Goal: Task Accomplishment & Management: Manage account settings

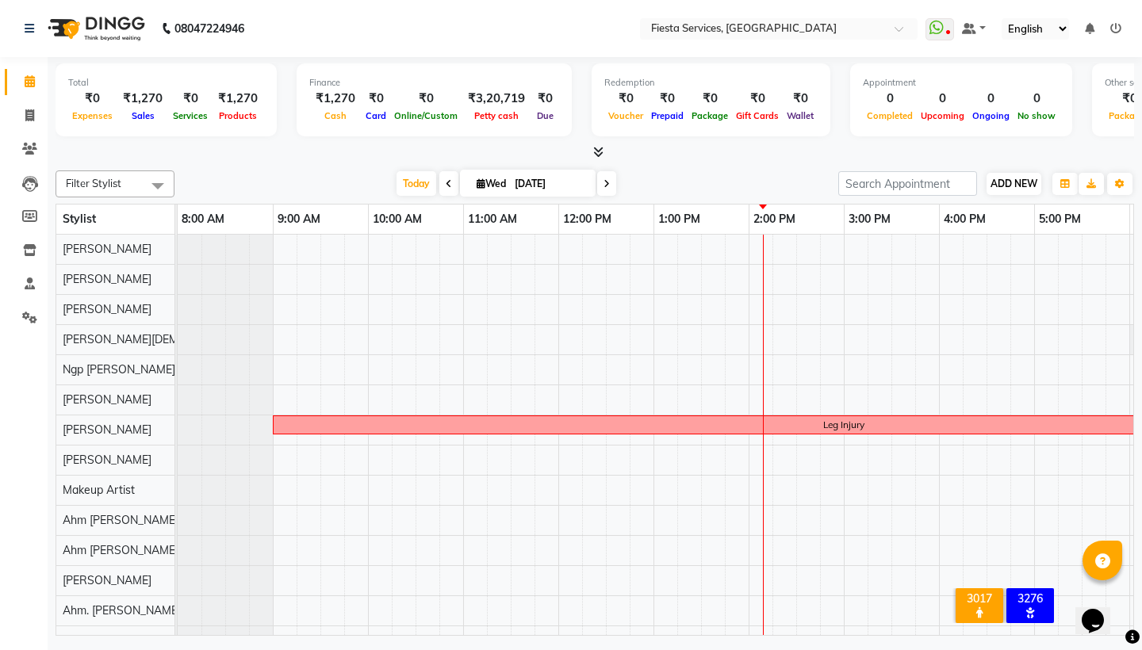
click at [1001, 183] on span "ADD NEW" at bounding box center [1013, 184] width 47 height 12
click at [1081, 274] on link "Add Attendance" at bounding box center [1104, 275] width 125 height 21
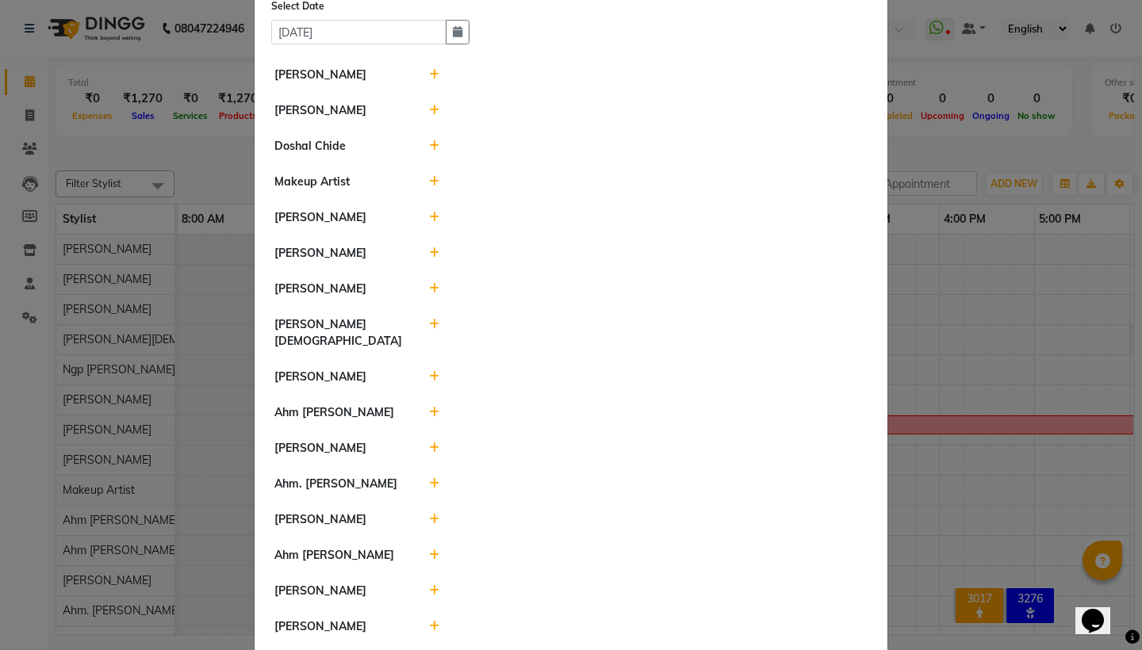
scroll to position [71, 0]
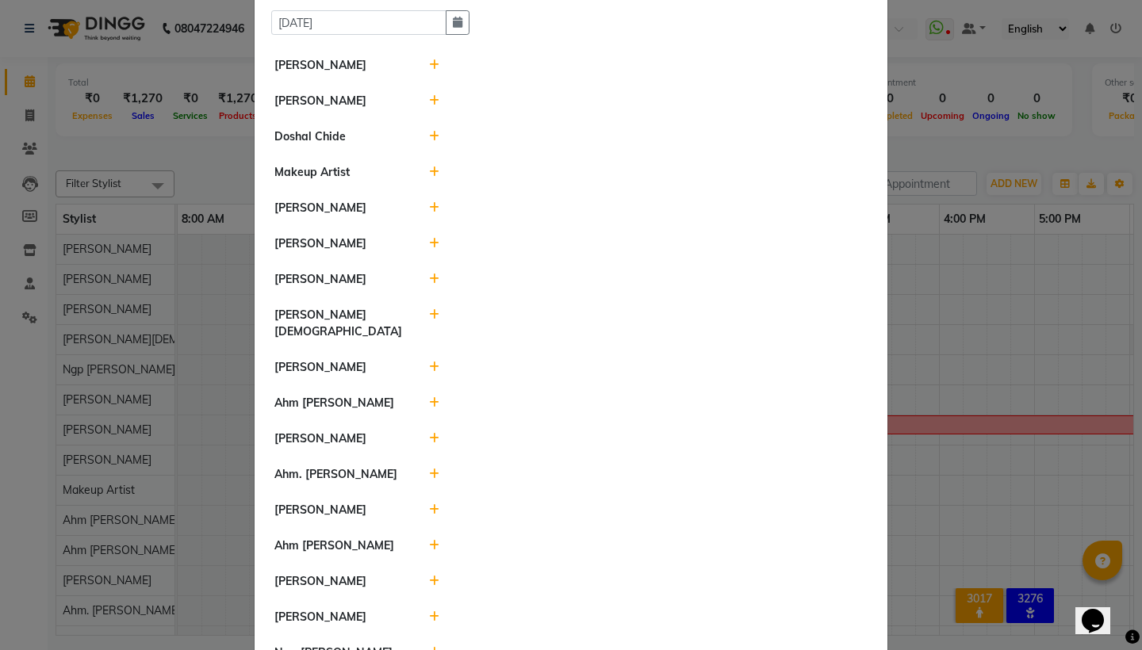
click at [438, 138] on icon at bounding box center [434, 136] width 10 height 11
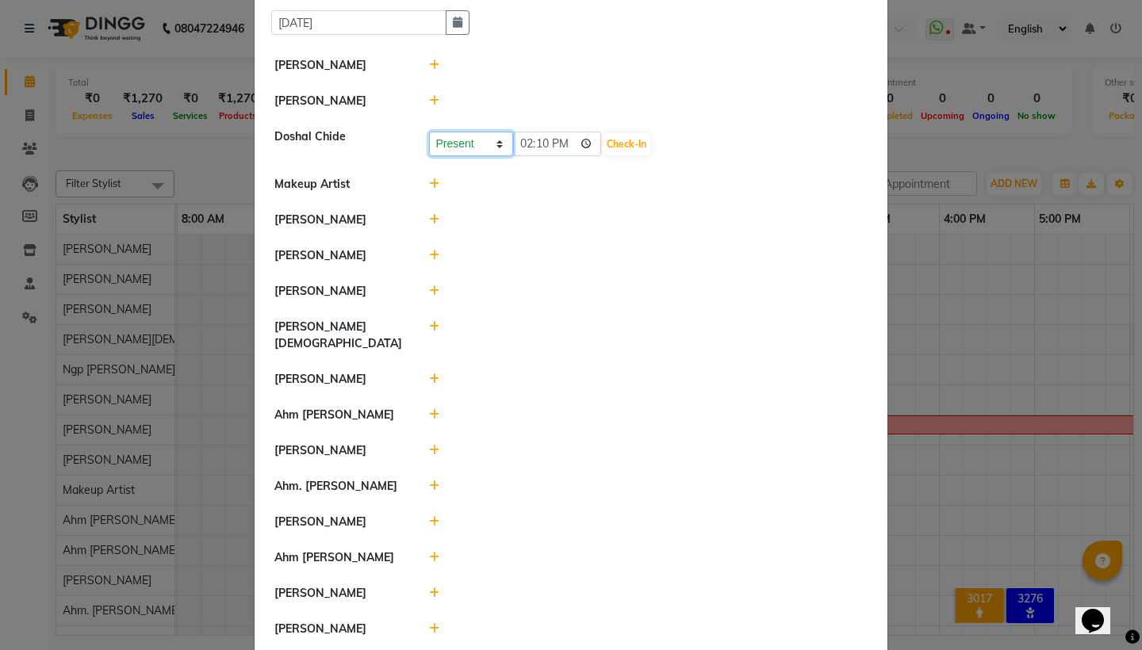
select select "A"
click at [535, 145] on button "Save" at bounding box center [529, 144] width 31 height 22
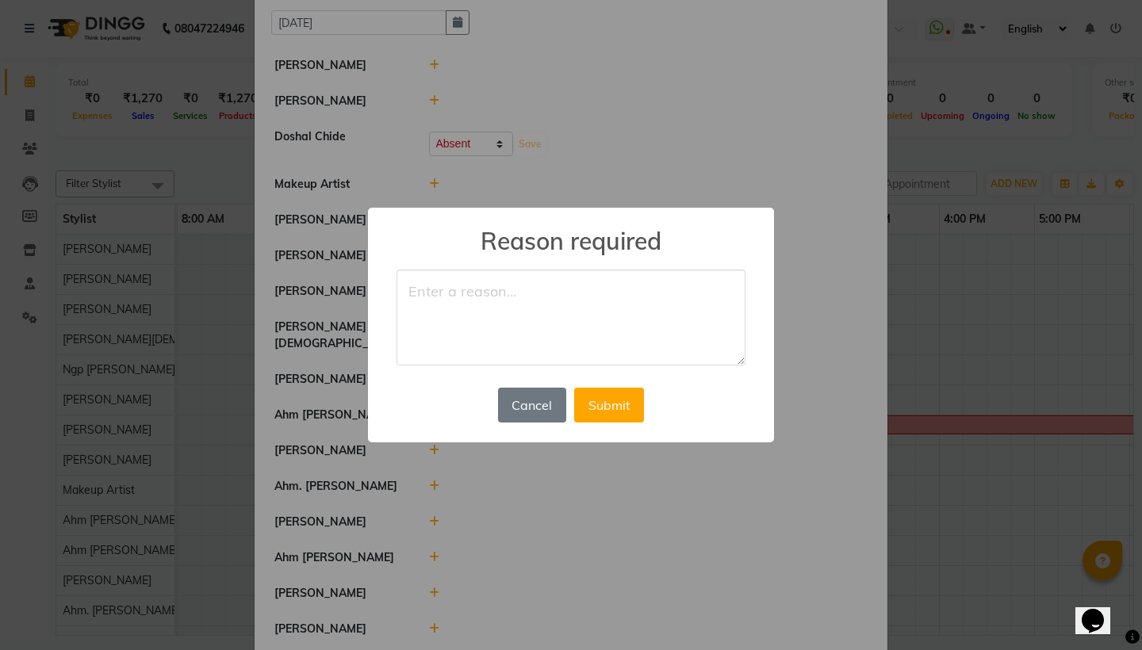
click at [516, 317] on textarea at bounding box center [570, 318] width 349 height 97
type textarea "Rains"
click at [618, 407] on button "Submit" at bounding box center [609, 405] width 70 height 35
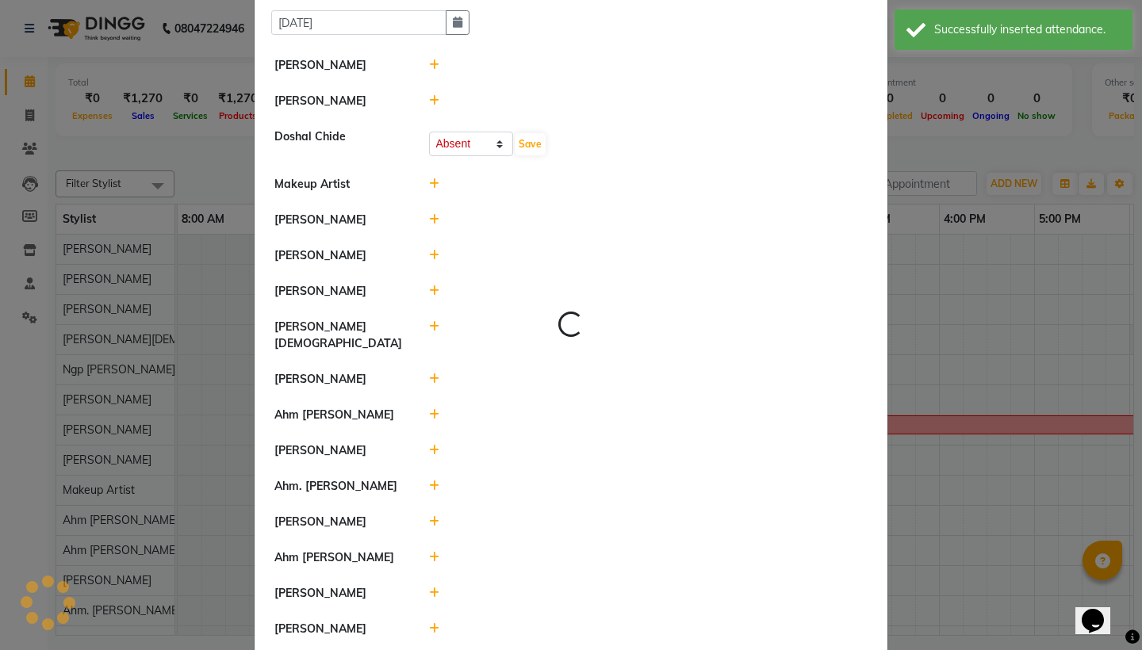
select select "A"
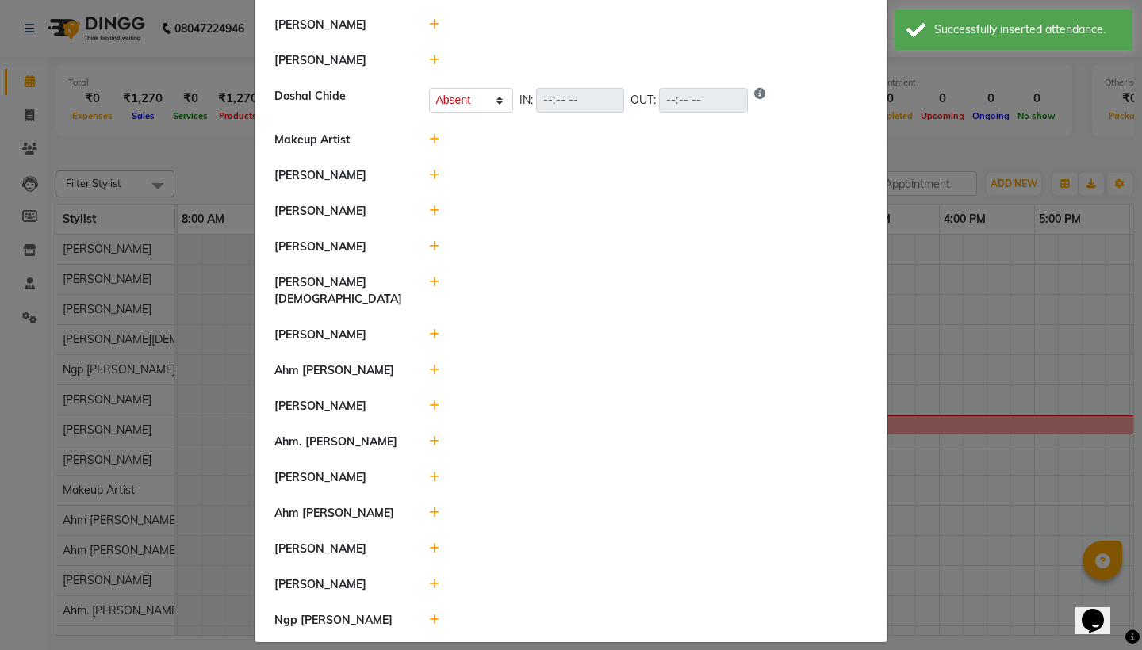
scroll to position [110, 0]
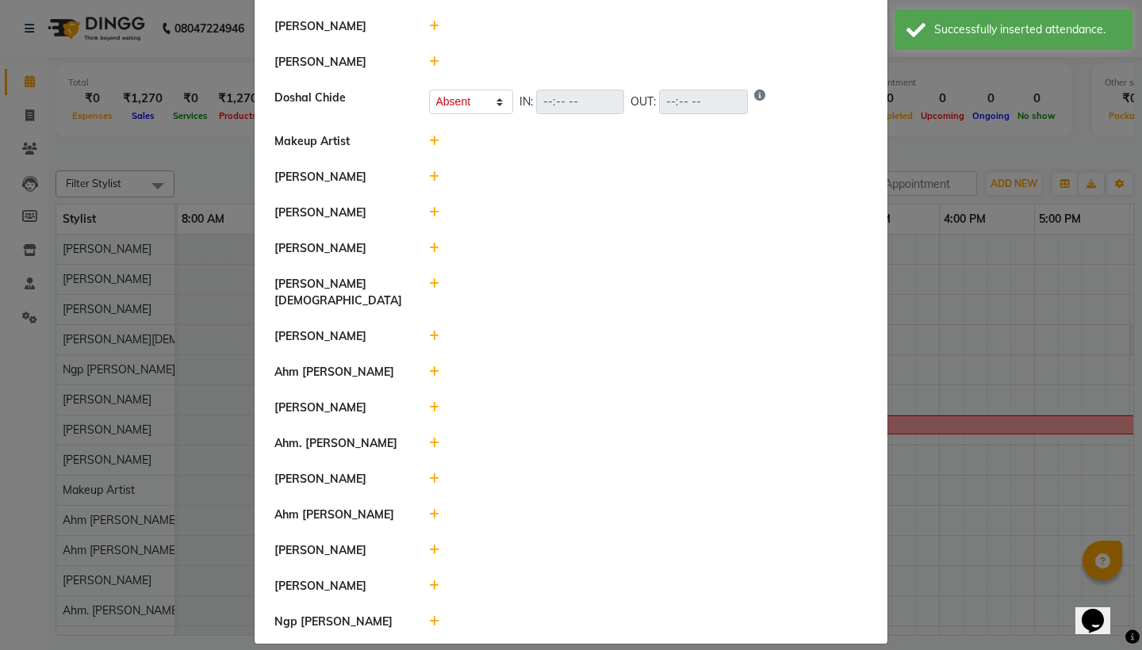
click at [434, 438] on icon at bounding box center [434, 443] width 10 height 11
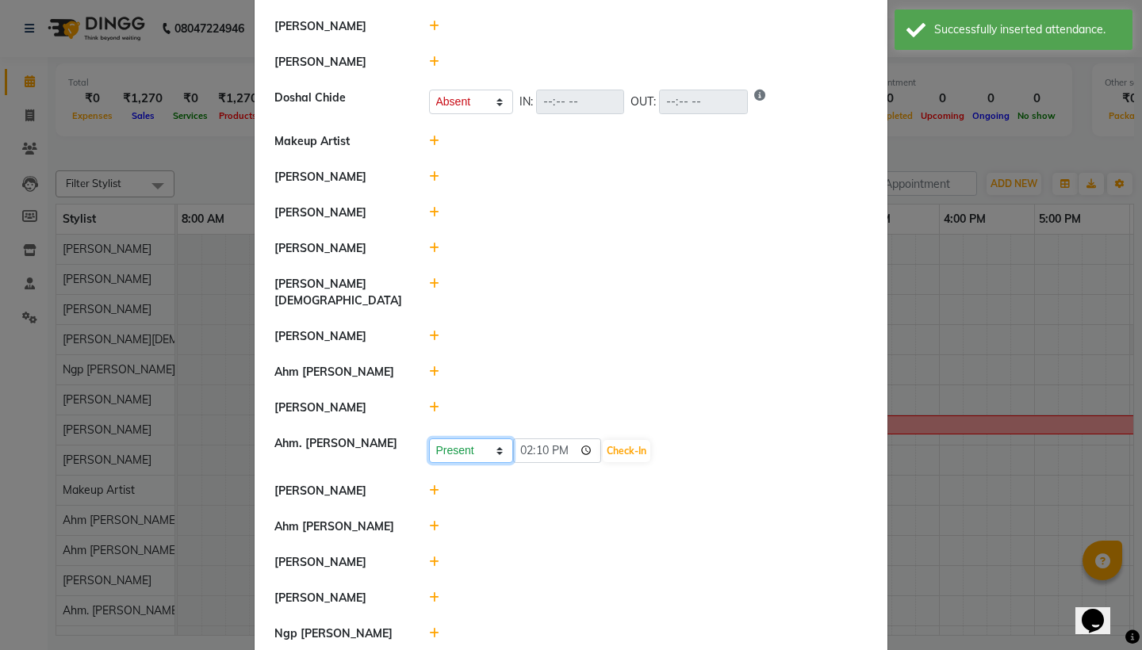
select select "A"
click at [535, 440] on button "Save" at bounding box center [529, 451] width 31 height 22
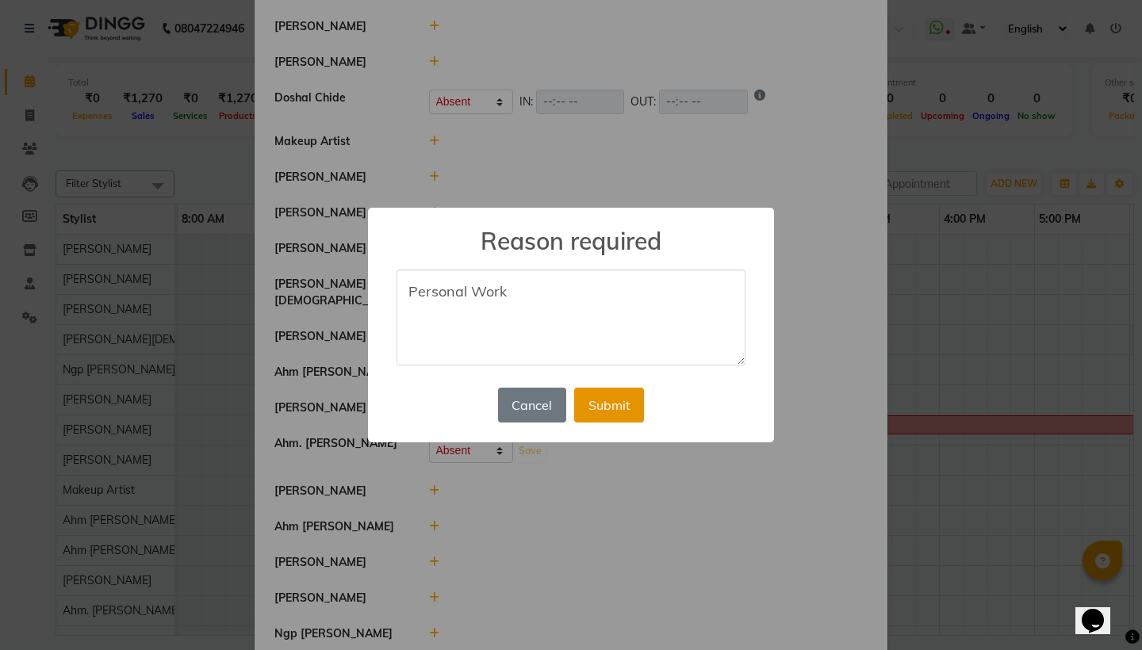
type textarea "Personal Work"
click at [621, 405] on button "Submit" at bounding box center [609, 405] width 70 height 35
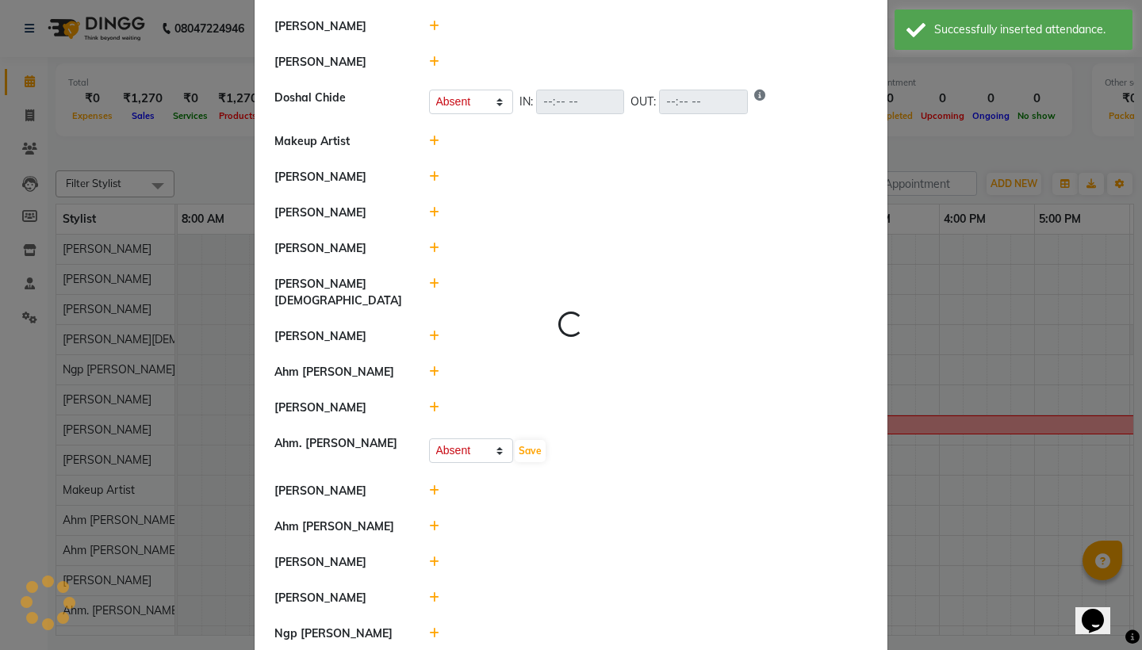
select select "A"
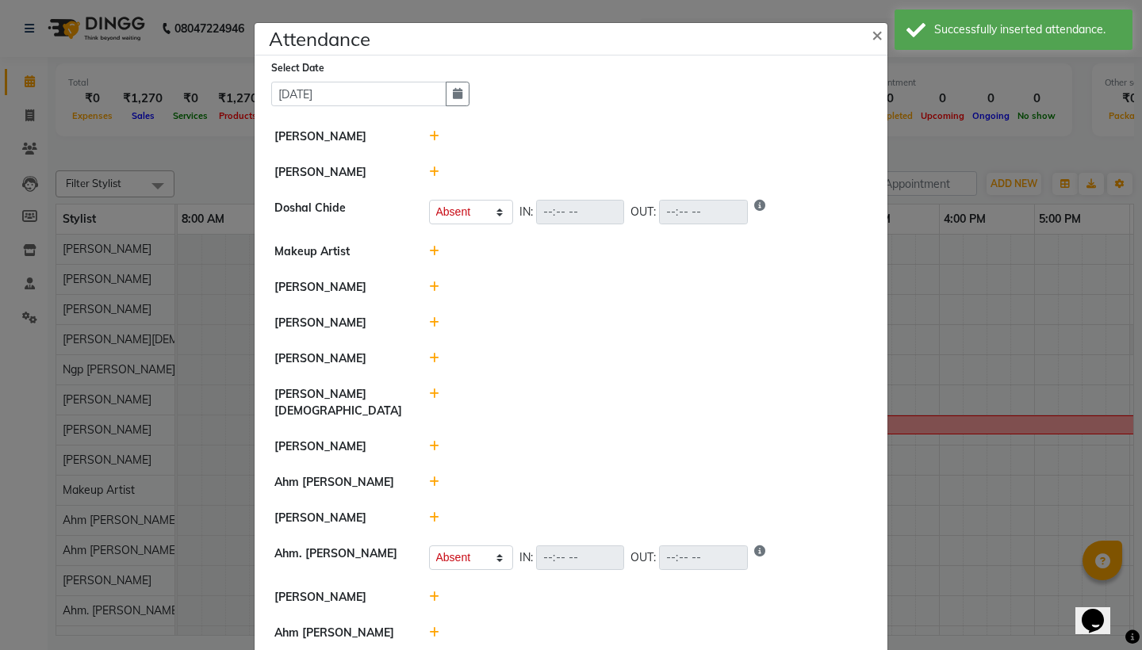
scroll to position [0, 0]
click at [881, 43] on span "×" at bounding box center [876, 34] width 11 height 24
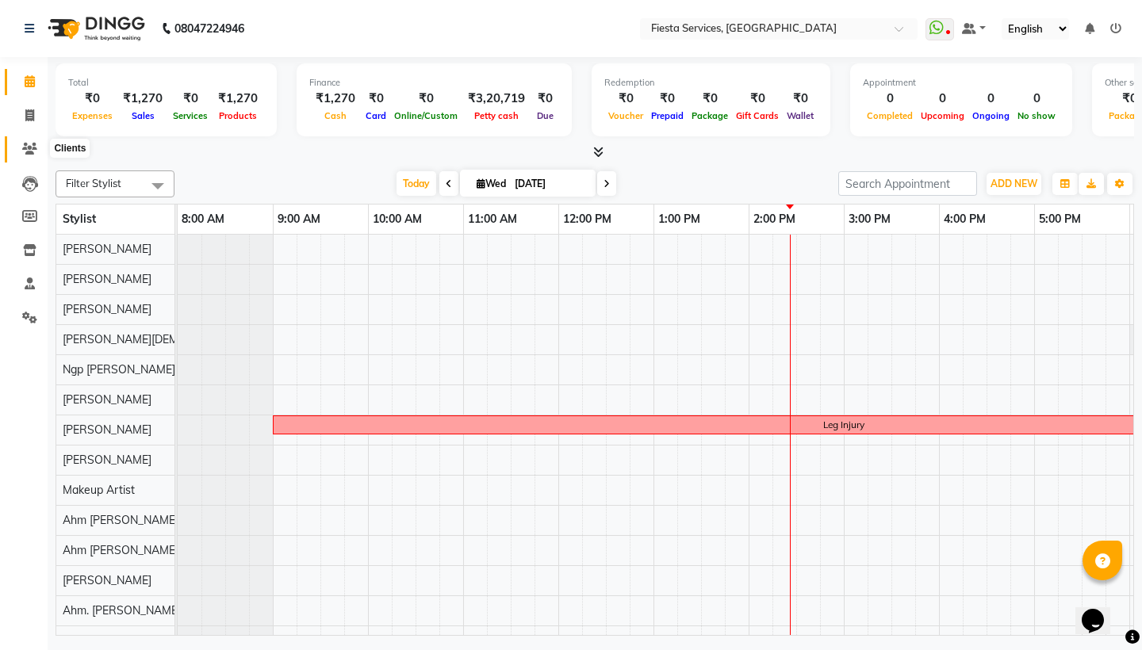
click at [30, 147] on icon at bounding box center [29, 149] width 15 height 12
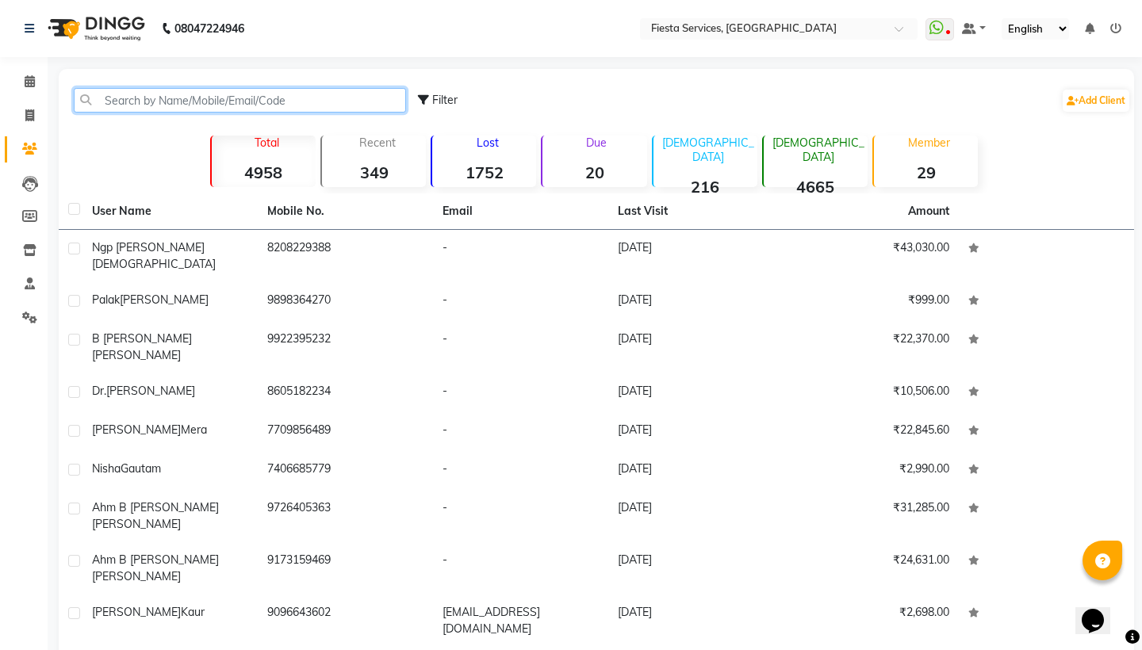
click at [159, 99] on input "text" at bounding box center [240, 100] width 332 height 25
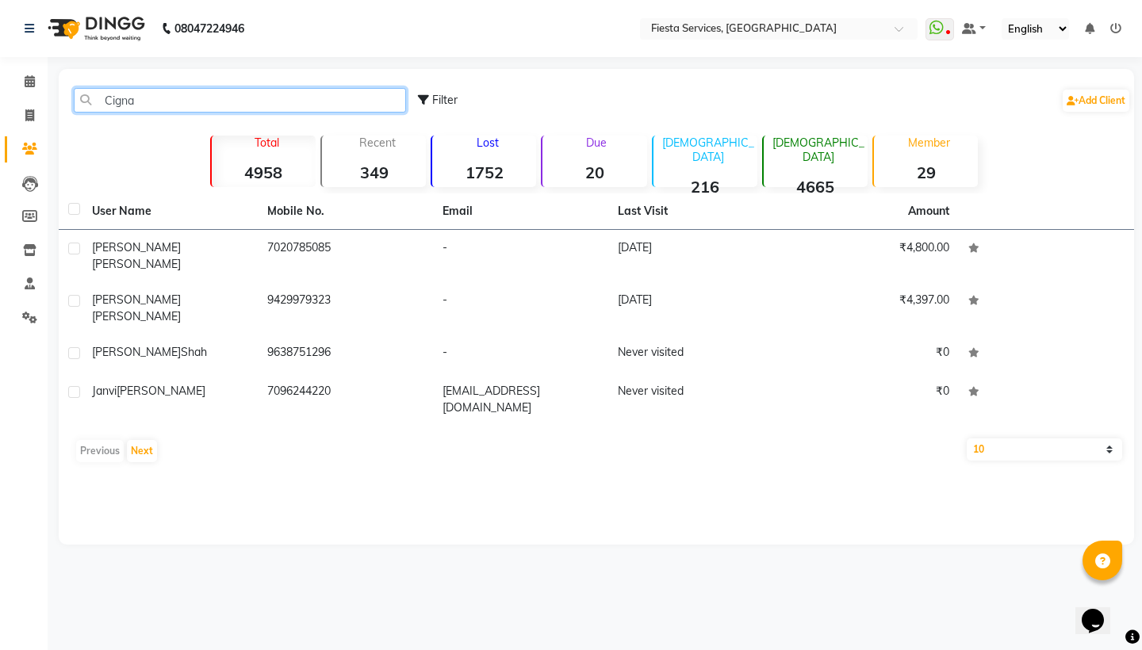
type input "Cigna"
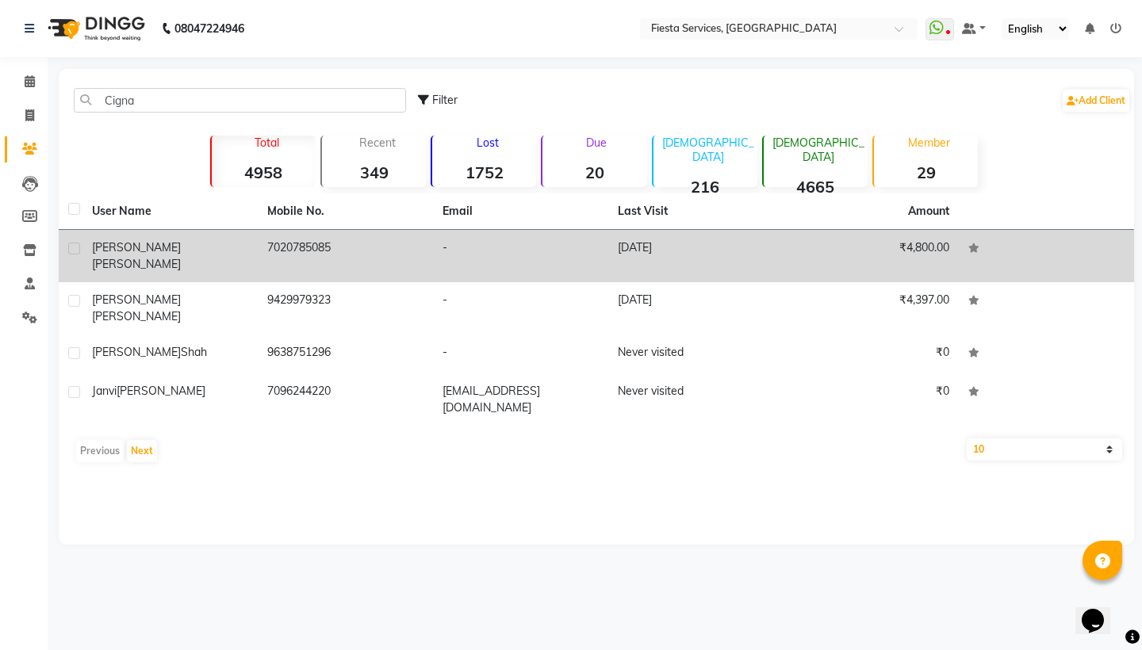
drag, startPoint x: 159, startPoint y: 99, endPoint x: 169, endPoint y: 245, distance: 146.2
click at [169, 245] on div "[PERSON_NAME]" at bounding box center [170, 255] width 156 height 33
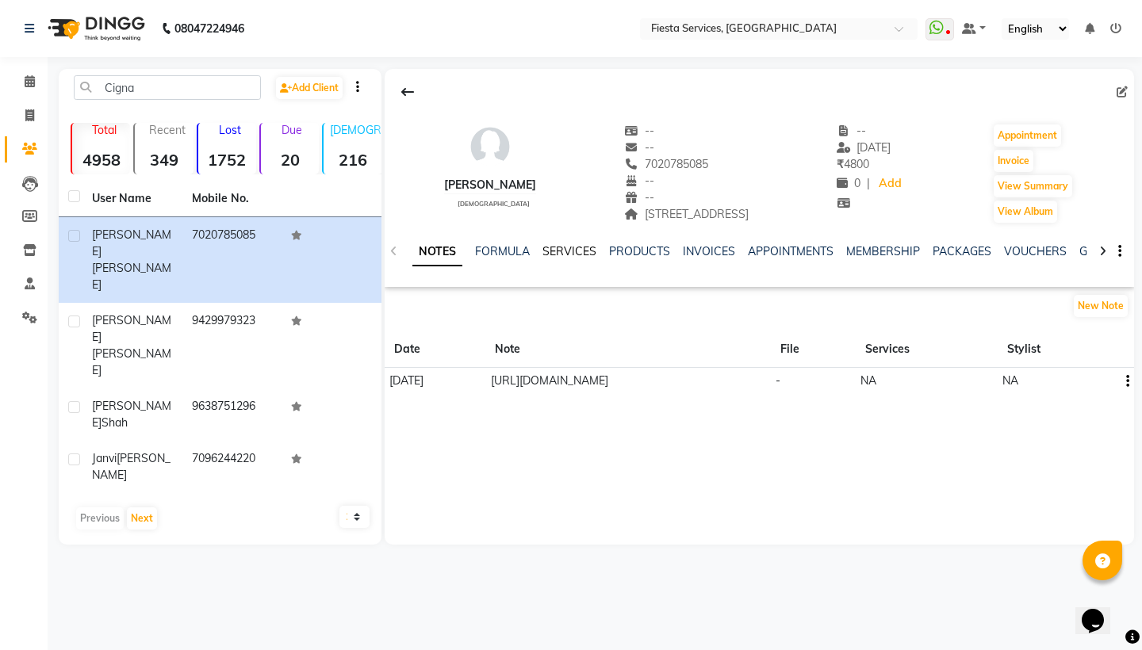
click at [585, 253] on link "SERVICES" at bounding box center [569, 251] width 54 height 14
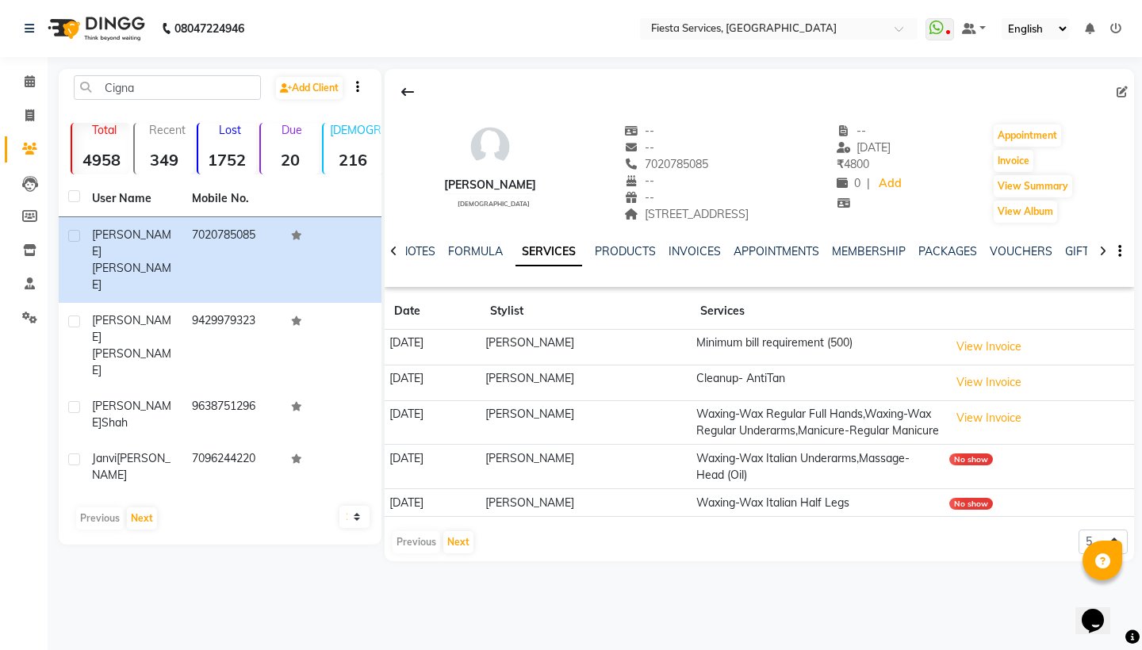
drag, startPoint x: 533, startPoint y: 212, endPoint x: 916, endPoint y: 215, distance: 383.7
click at [916, 215] on div "[PERSON_NAME] [DEMOGRAPHIC_DATA] -- -- 7020785085 -- -- [STREET_ADDRESS] -- [DA…" at bounding box center [758, 165] width 749 height 117
copy span "[STREET_ADDRESS]"
click at [25, 82] on icon at bounding box center [30, 81] width 10 height 12
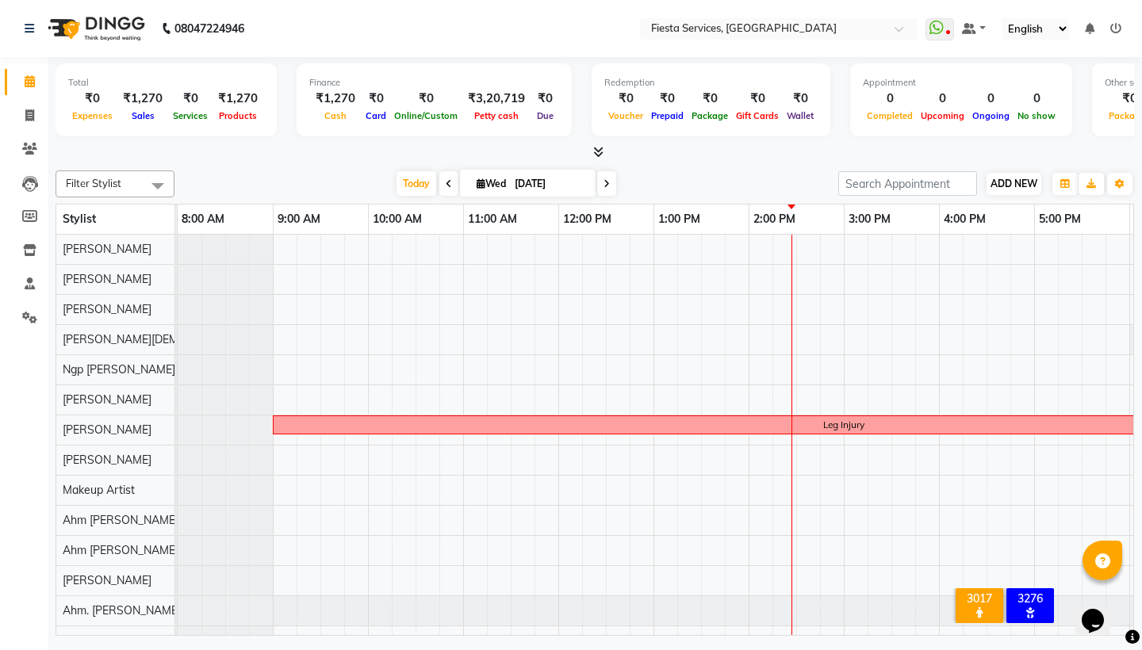
click at [1005, 178] on span "ADD NEW" at bounding box center [1013, 184] width 47 height 12
click at [1100, 275] on link "Add Attendance" at bounding box center [1104, 275] width 125 height 21
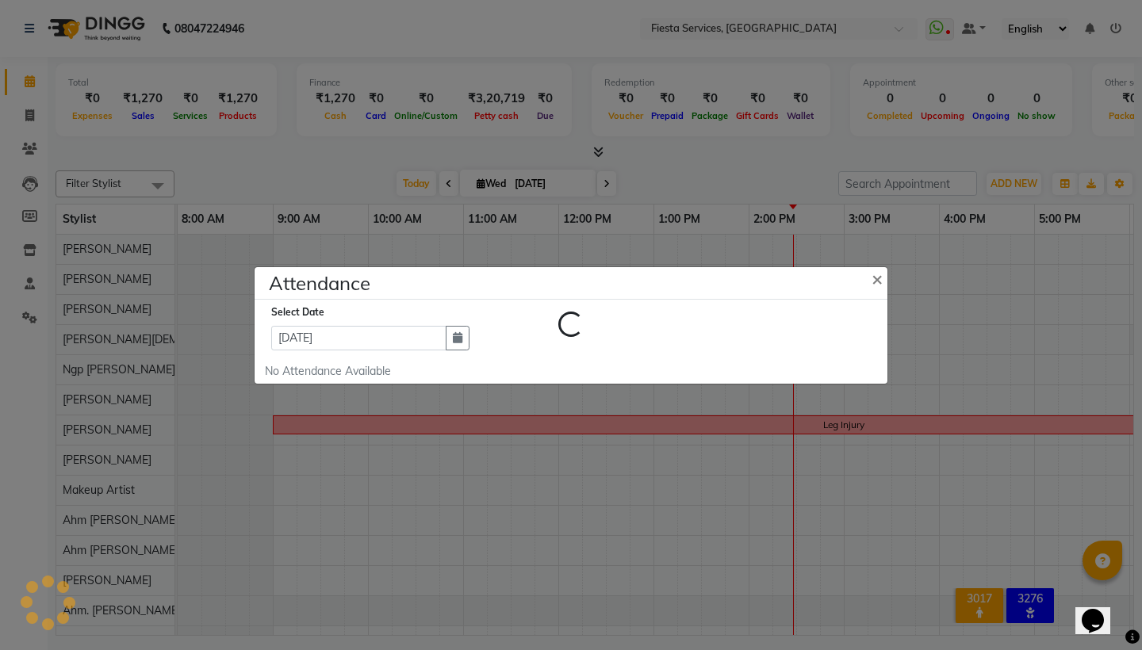
select select "A"
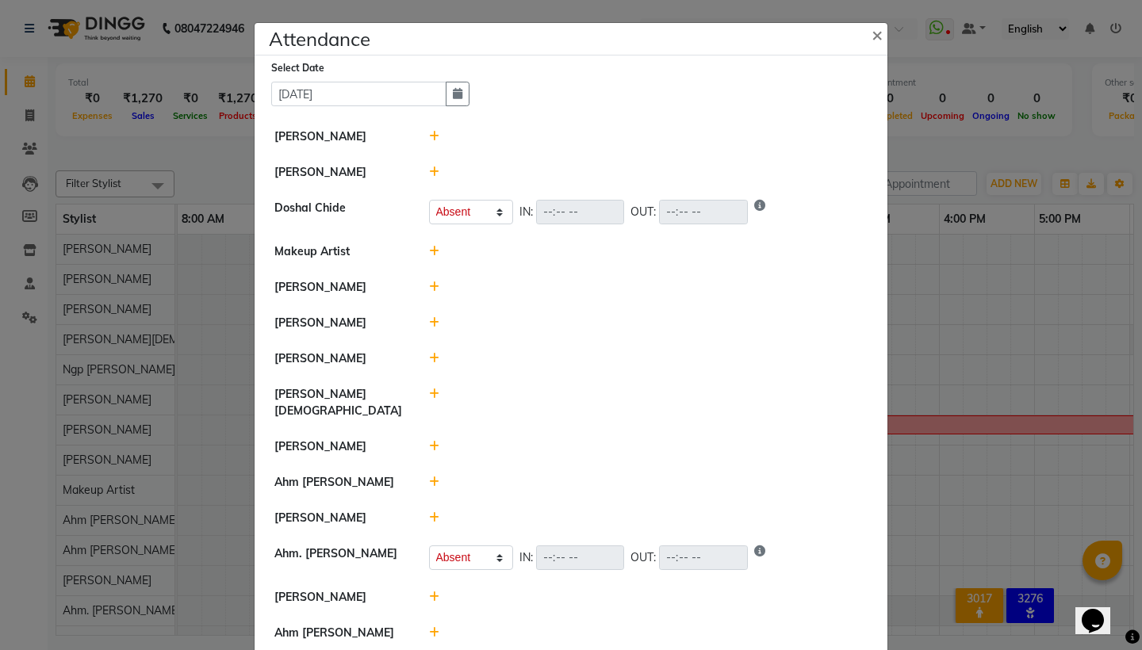
click at [434, 512] on icon at bounding box center [434, 517] width 10 height 11
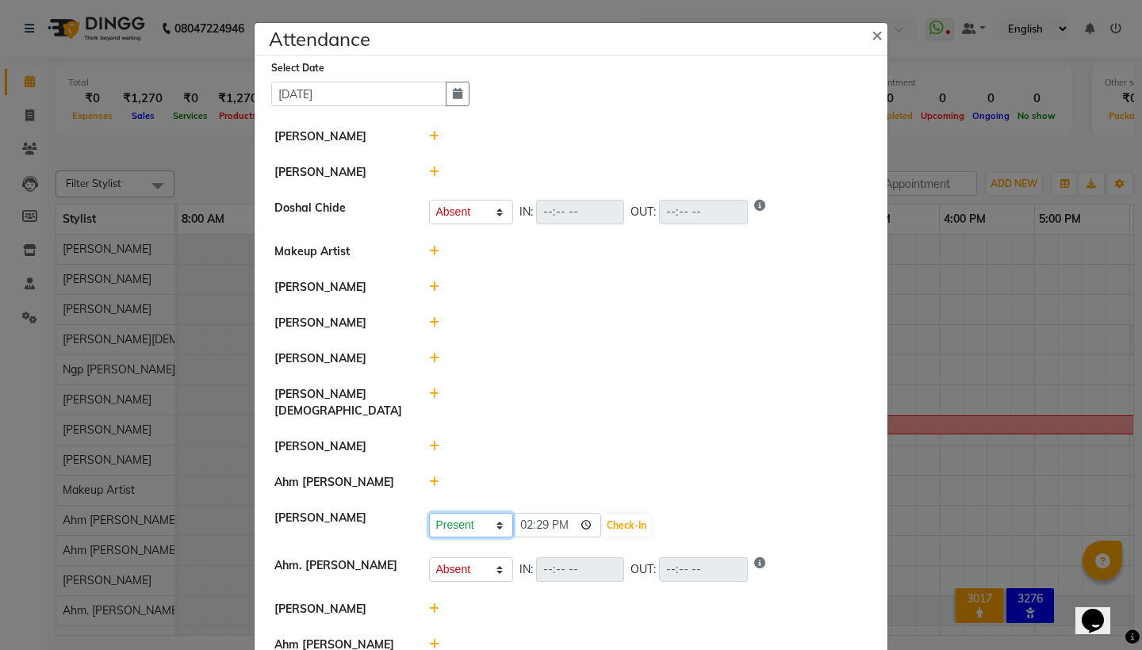
select select "A"
click at [537, 514] on button "Save" at bounding box center [529, 525] width 31 height 22
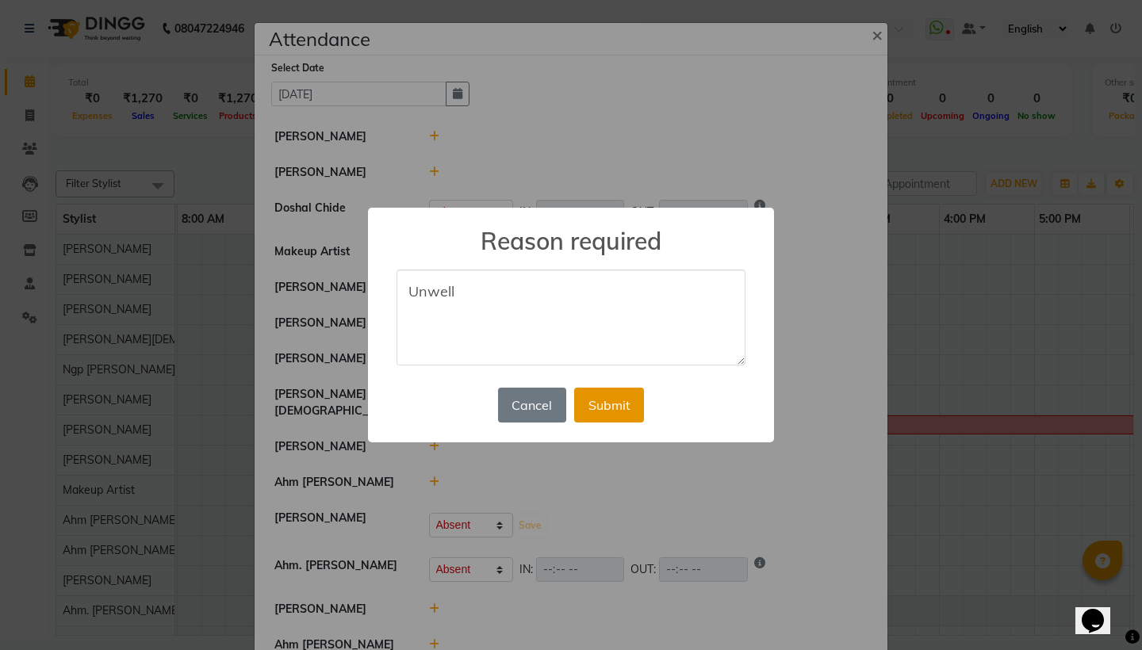
type textarea "Unwell"
click at [625, 401] on button "Submit" at bounding box center [609, 405] width 70 height 35
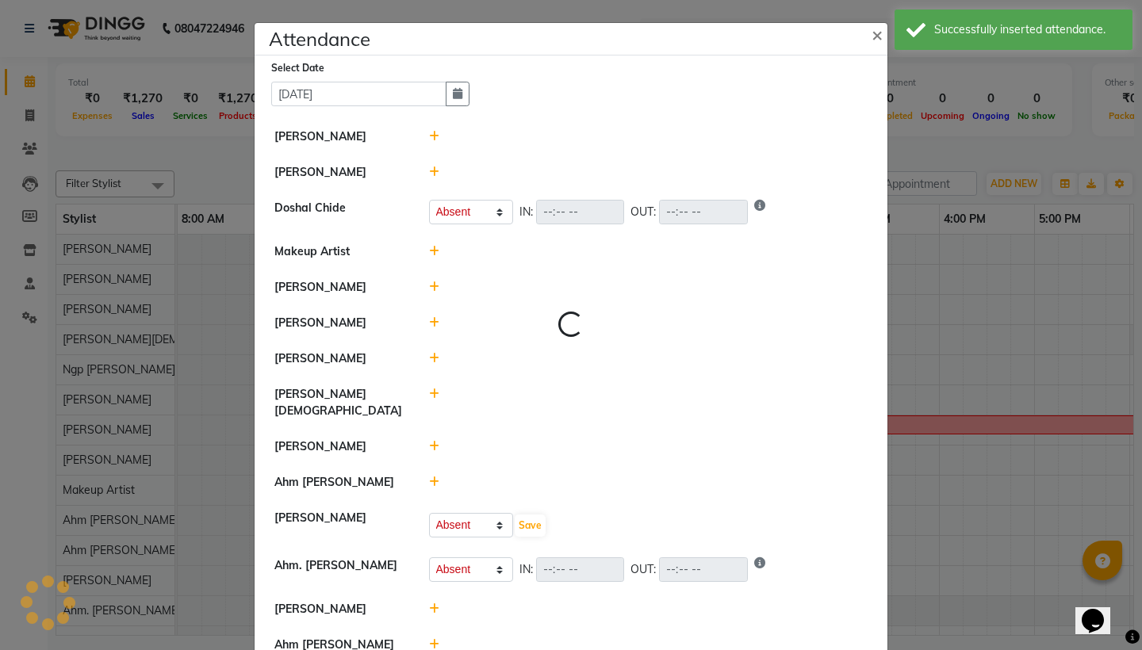
select select "A"
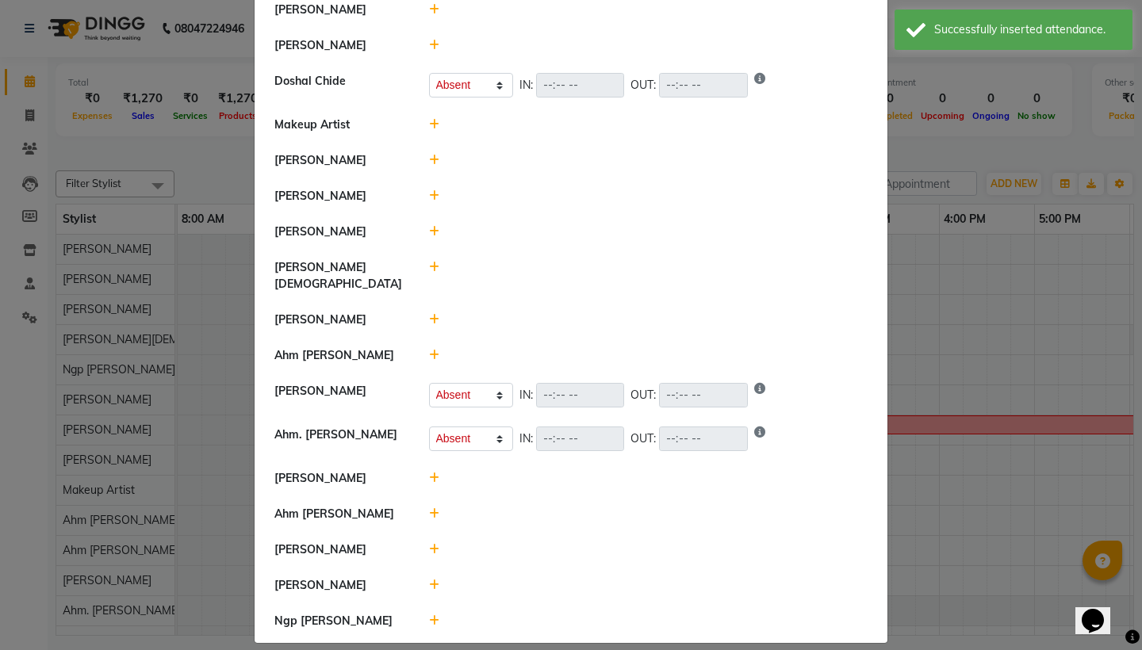
scroll to position [126, 0]
click at [435, 580] on icon at bounding box center [434, 585] width 10 height 11
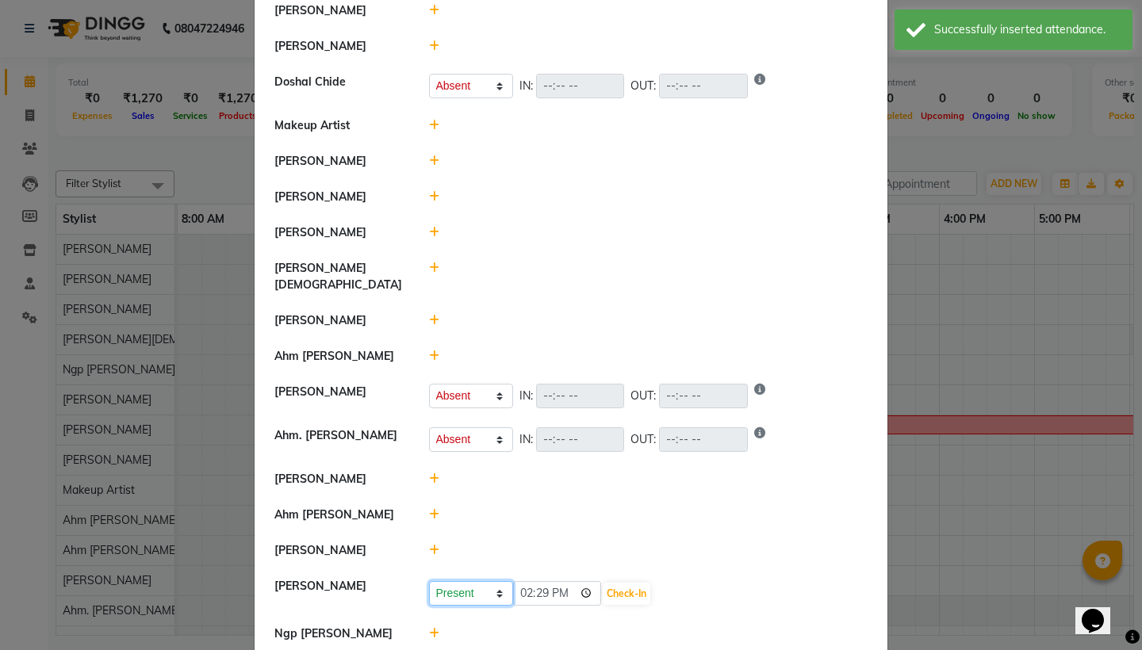
select select "A"
click at [539, 583] on button "Save" at bounding box center [529, 594] width 31 height 22
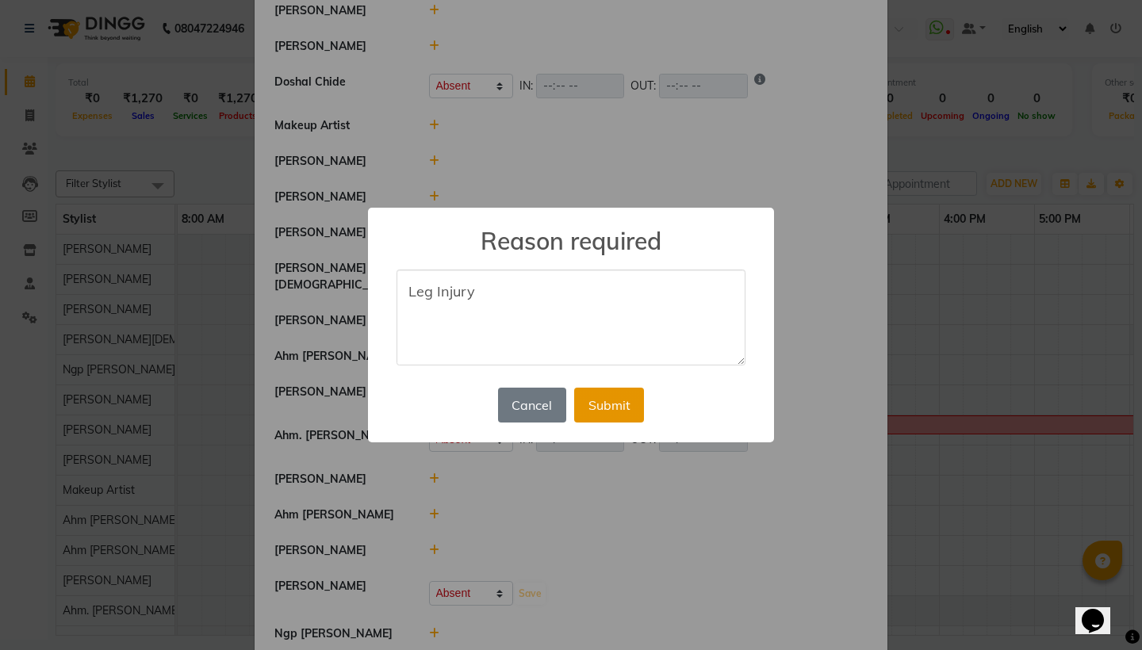
type textarea "Leg Injury"
click at [606, 403] on button "Submit" at bounding box center [609, 405] width 70 height 35
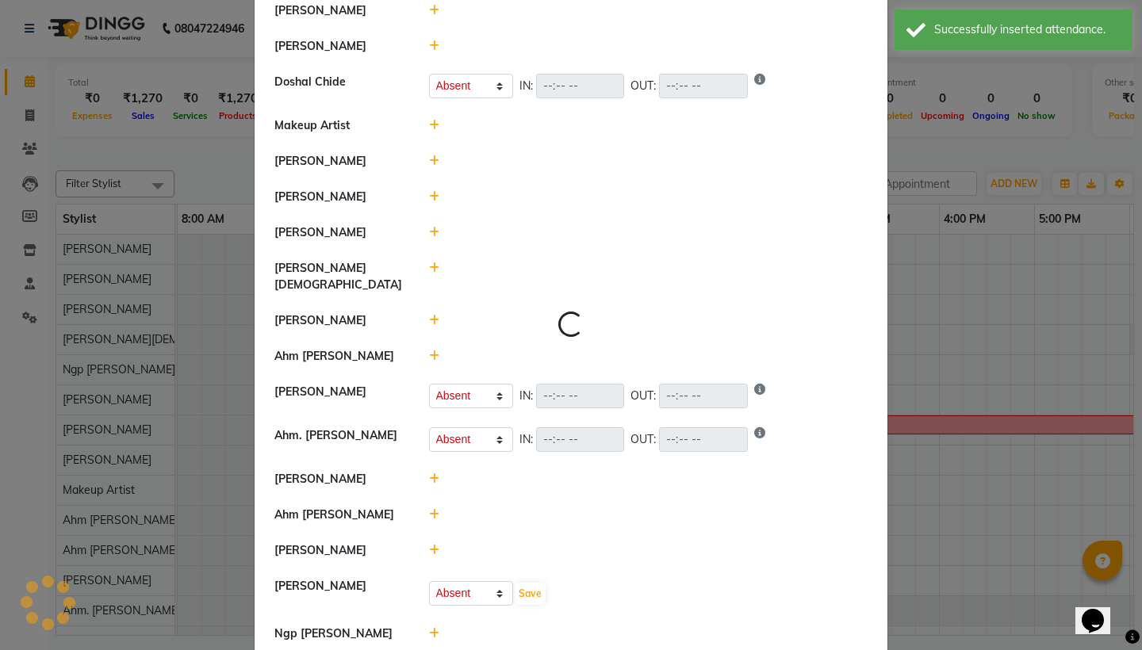
select select "A"
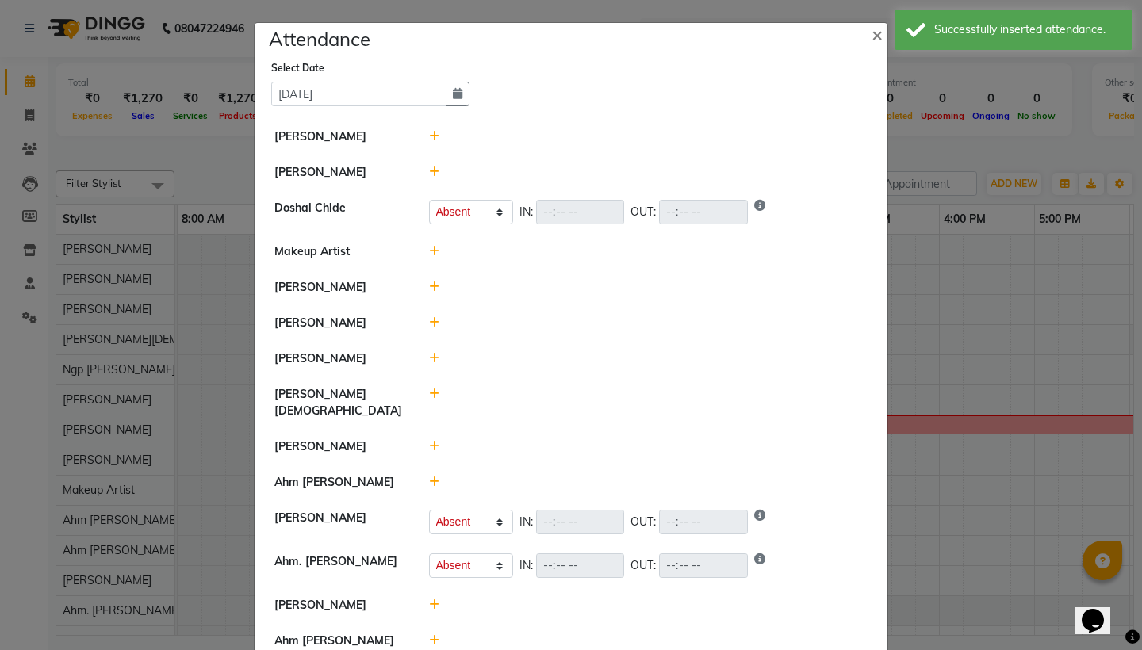
scroll to position [0, 0]
click at [876, 36] on span "×" at bounding box center [876, 34] width 11 height 24
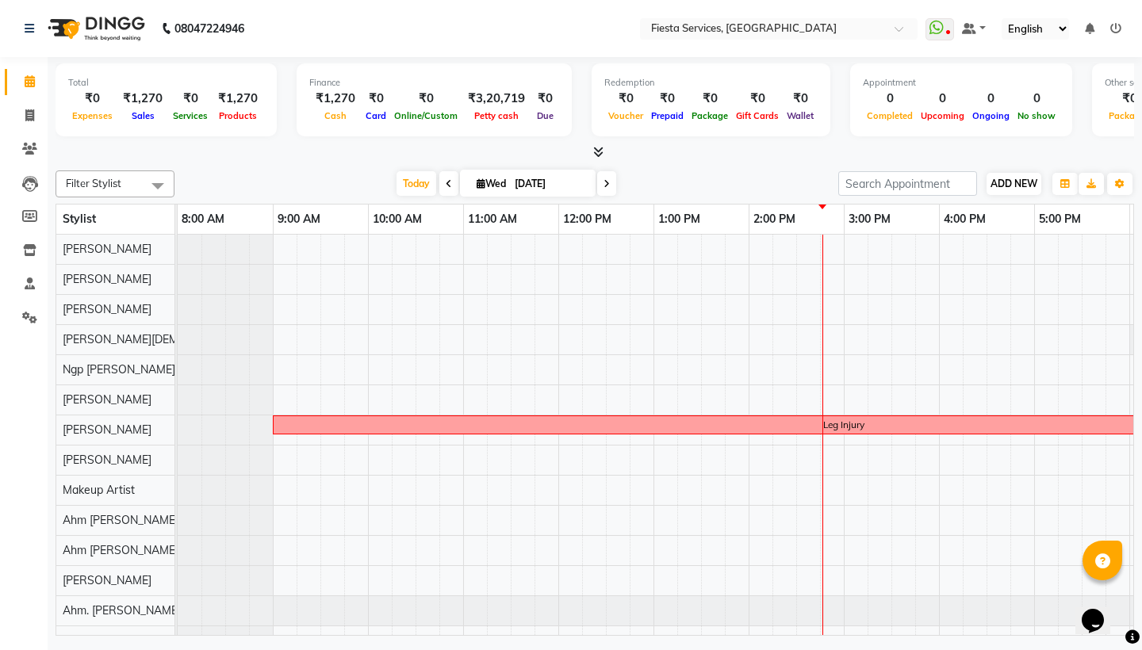
click at [1009, 178] on span "ADD NEW" at bounding box center [1013, 184] width 47 height 12
click at [981, 215] on button "Add Appointment" at bounding box center [977, 213] width 125 height 21
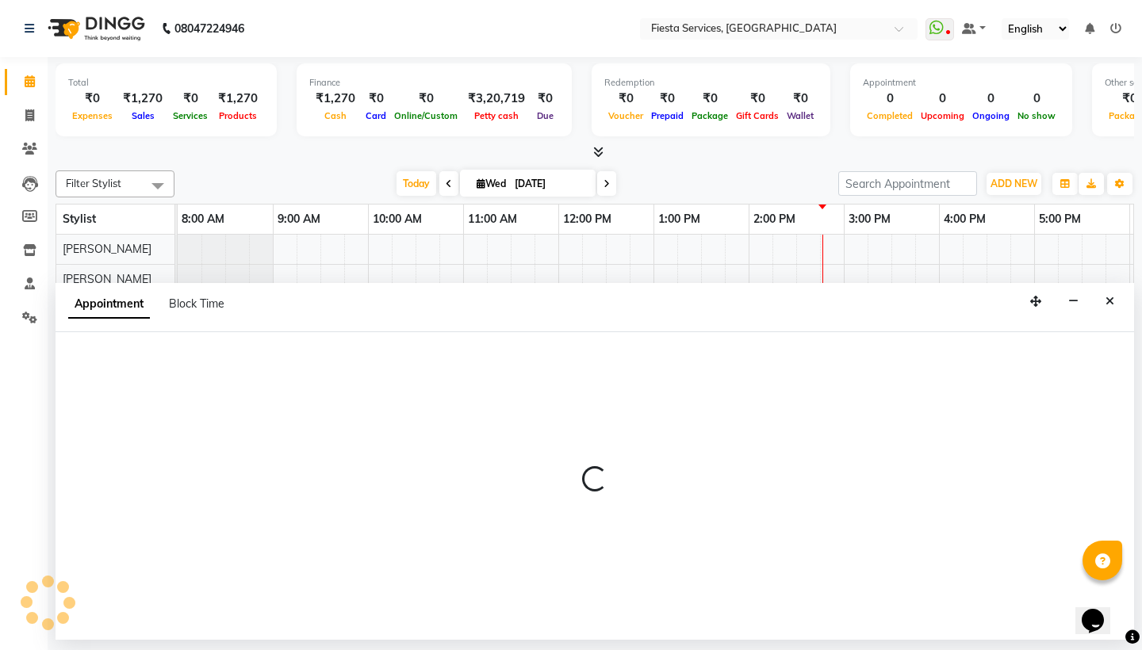
select select "tentative"
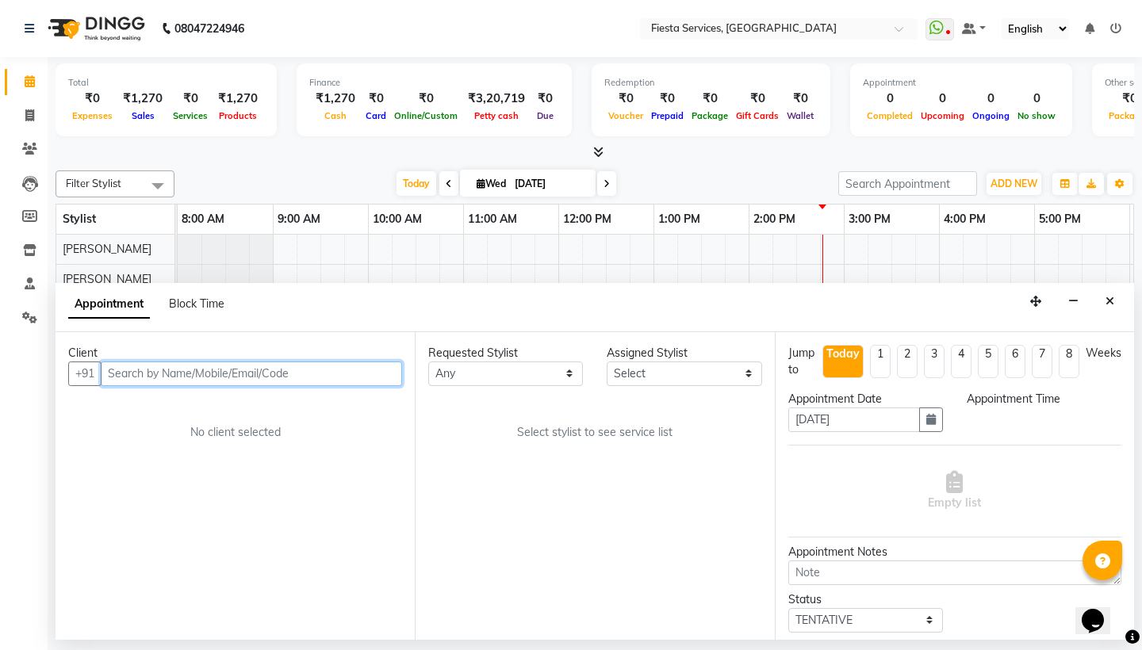
select select "540"
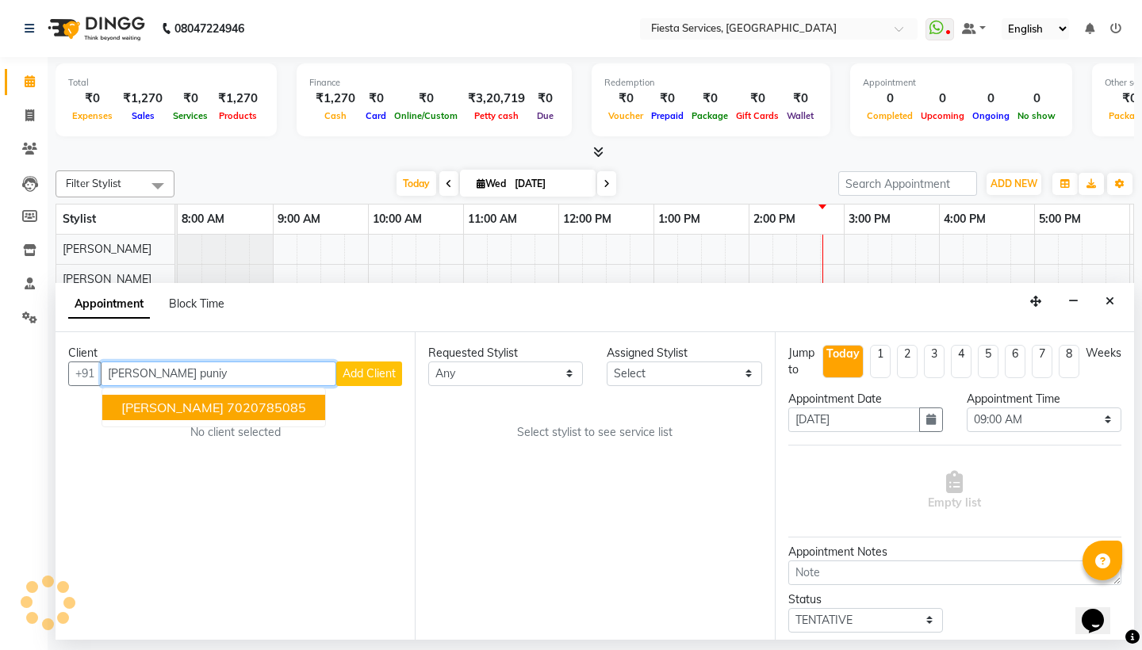
click at [227, 400] on ngb-highlight "7020785085" at bounding box center [266, 408] width 79 height 16
type input "7020785085"
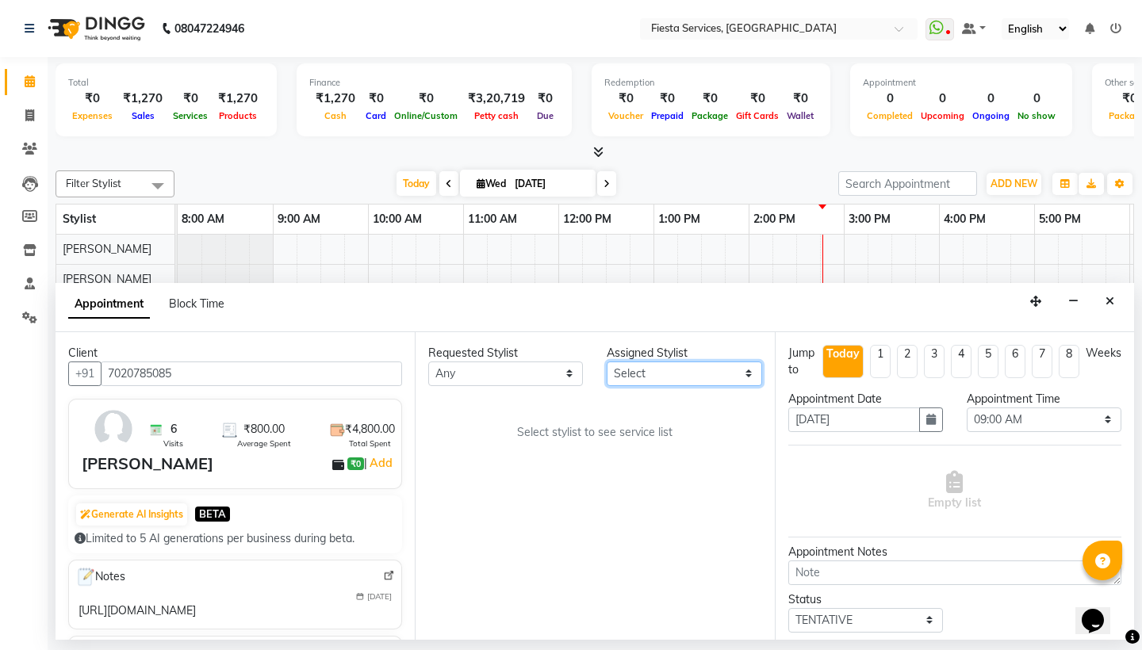
select select "88382"
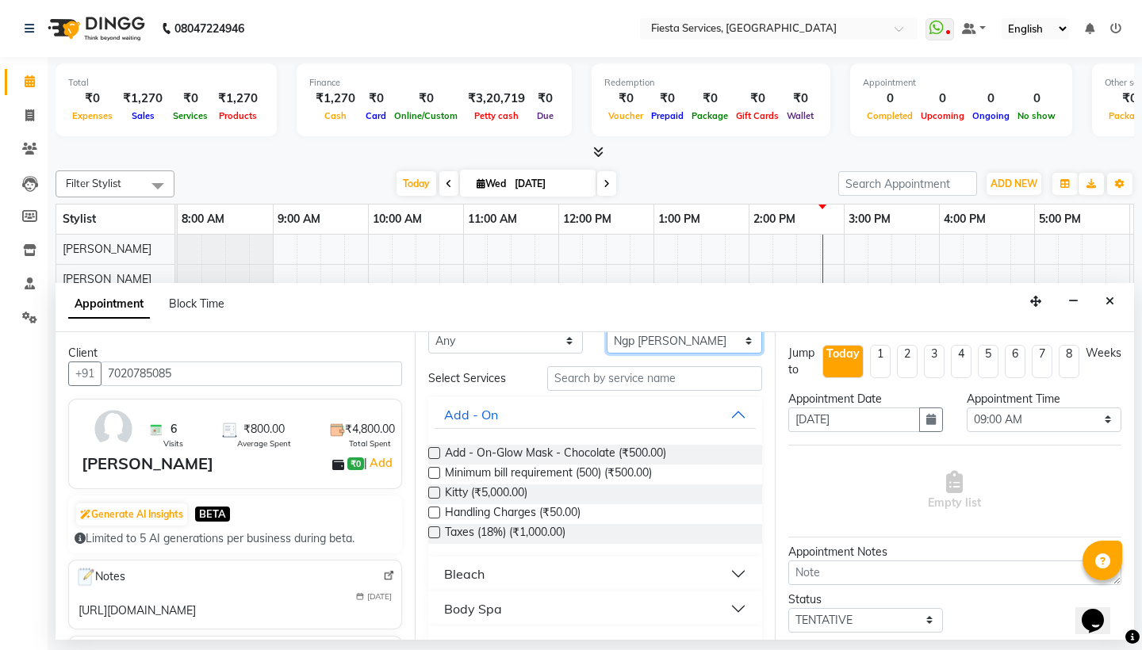
scroll to position [47, 0]
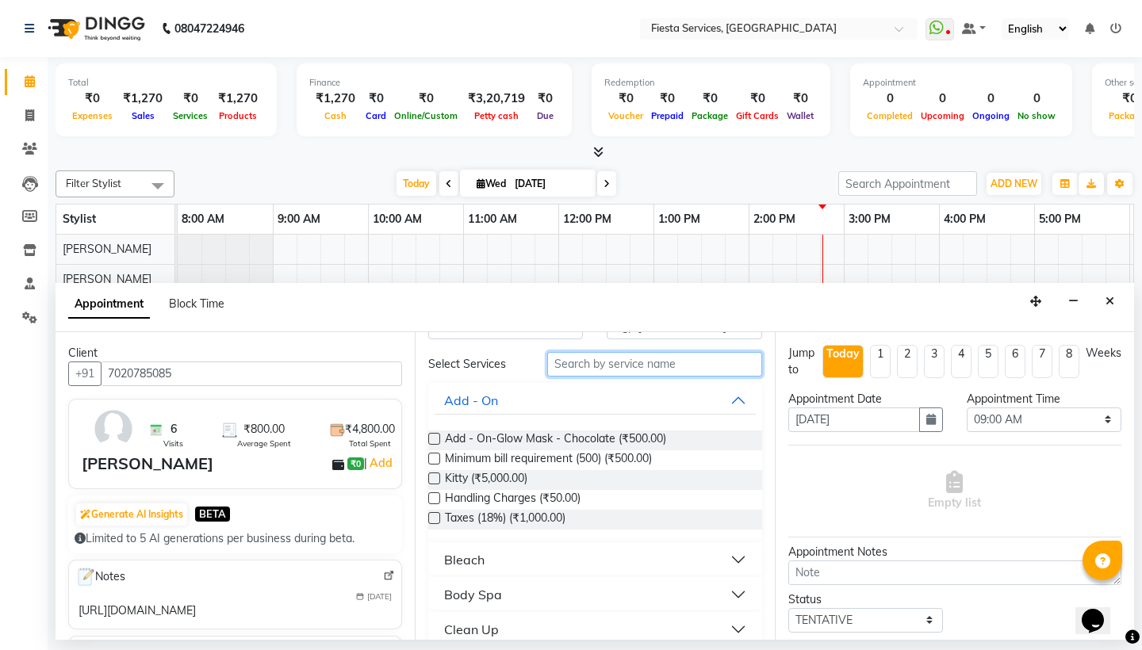
click at [620, 359] on input "text" at bounding box center [654, 364] width 214 height 25
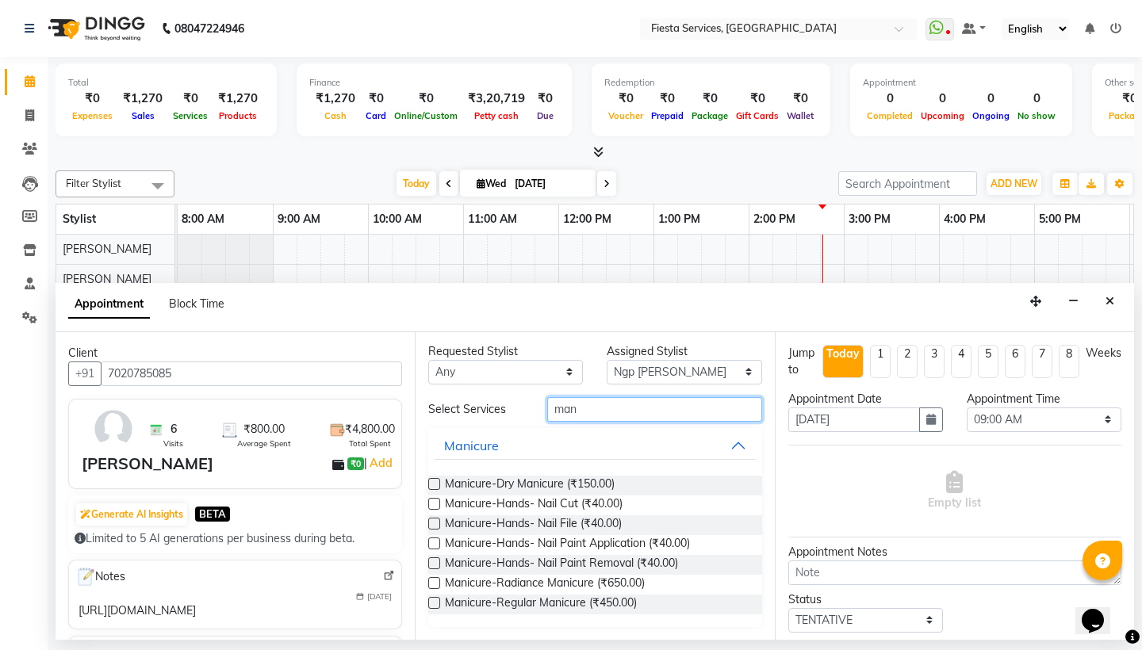
scroll to position [2, 0]
type input "mani"
click at [554, 608] on span "Manicure-Regular Manicure (₹450.00)" at bounding box center [541, 605] width 192 height 20
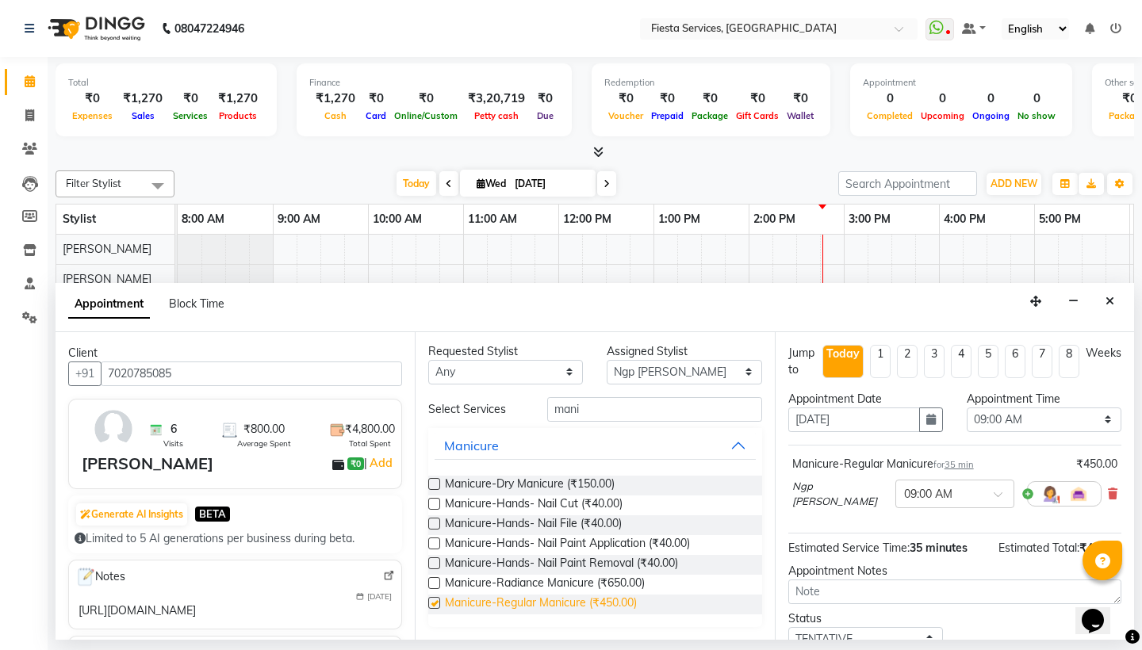
checkbox input "false"
click at [600, 422] on div "Select Services mani Manicure Manicure-Dry Manicure (₹150.00) Manicure-Hands- N…" at bounding box center [594, 512] width 333 height 230
click at [603, 411] on input "mani" at bounding box center [654, 409] width 214 height 25
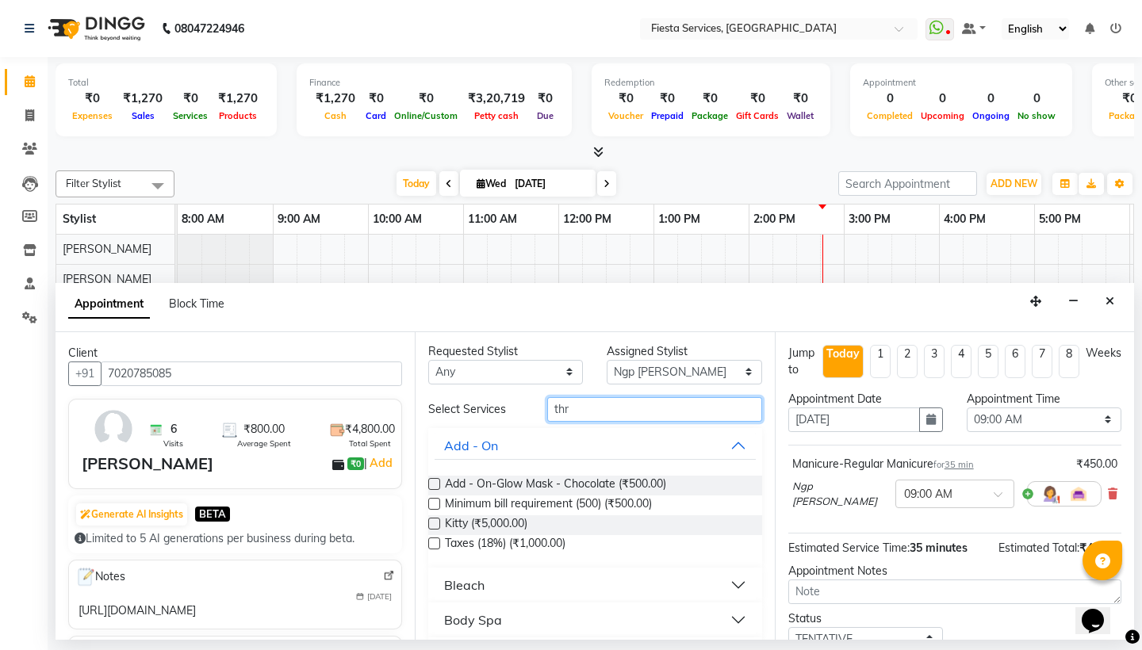
scroll to position [0, 0]
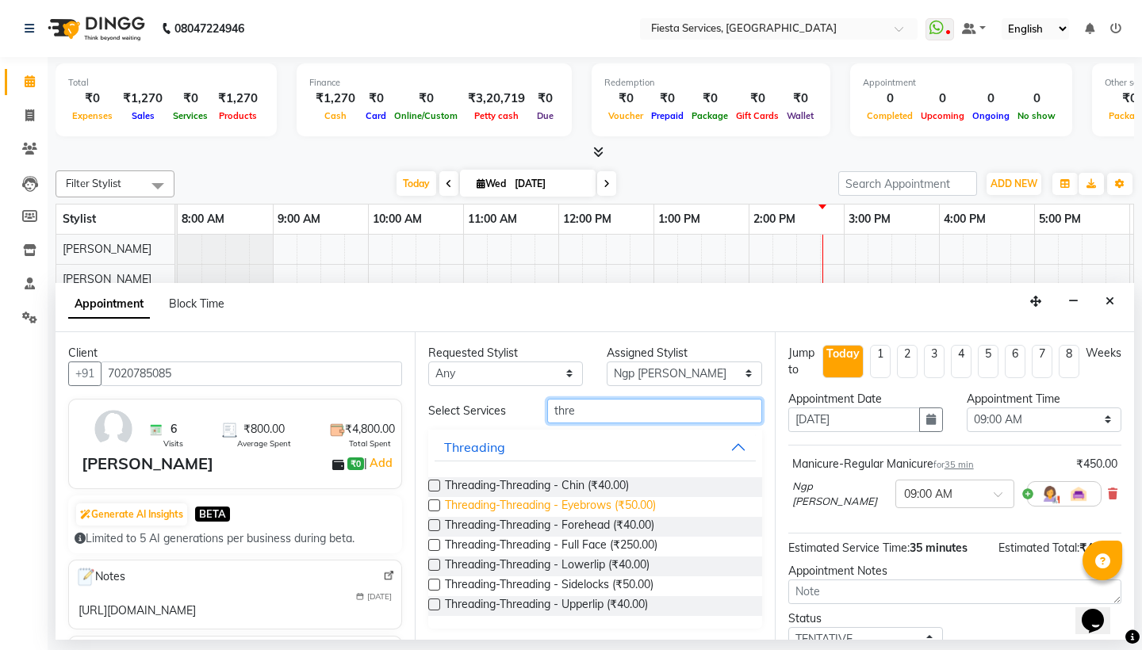
type input "thre"
click at [596, 512] on span "Threading-Threading - Eyebrows (₹50.00)" at bounding box center [550, 507] width 211 height 20
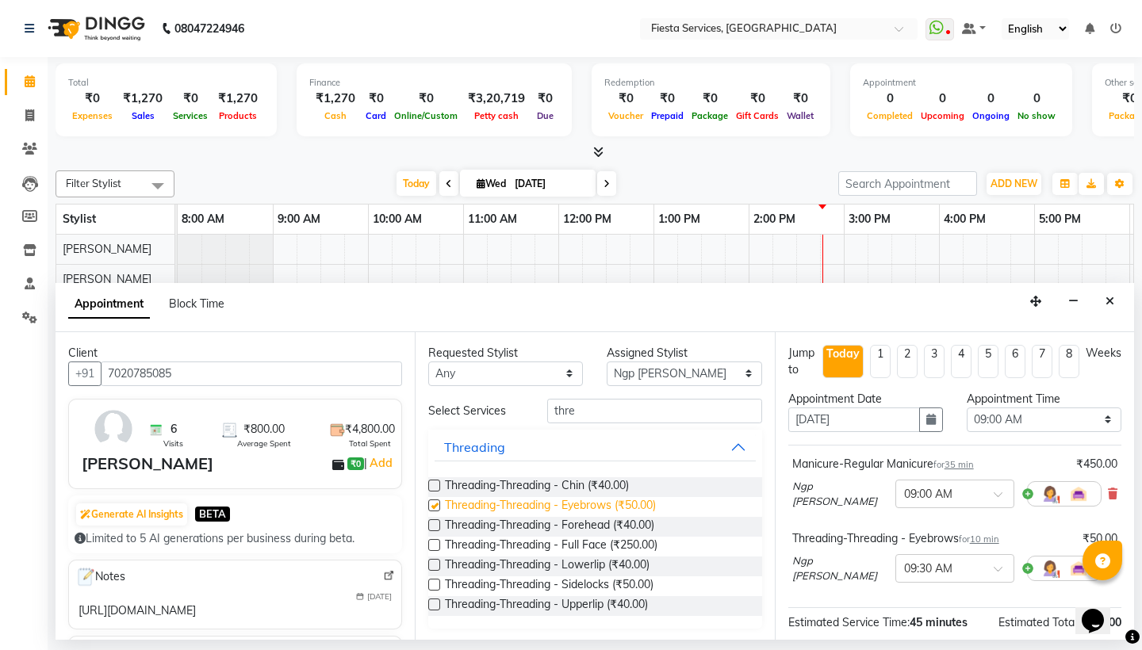
checkbox input "false"
click at [601, 610] on span "Threading-Threading - Upperlip (₹40.00)" at bounding box center [546, 606] width 203 height 20
checkbox input "false"
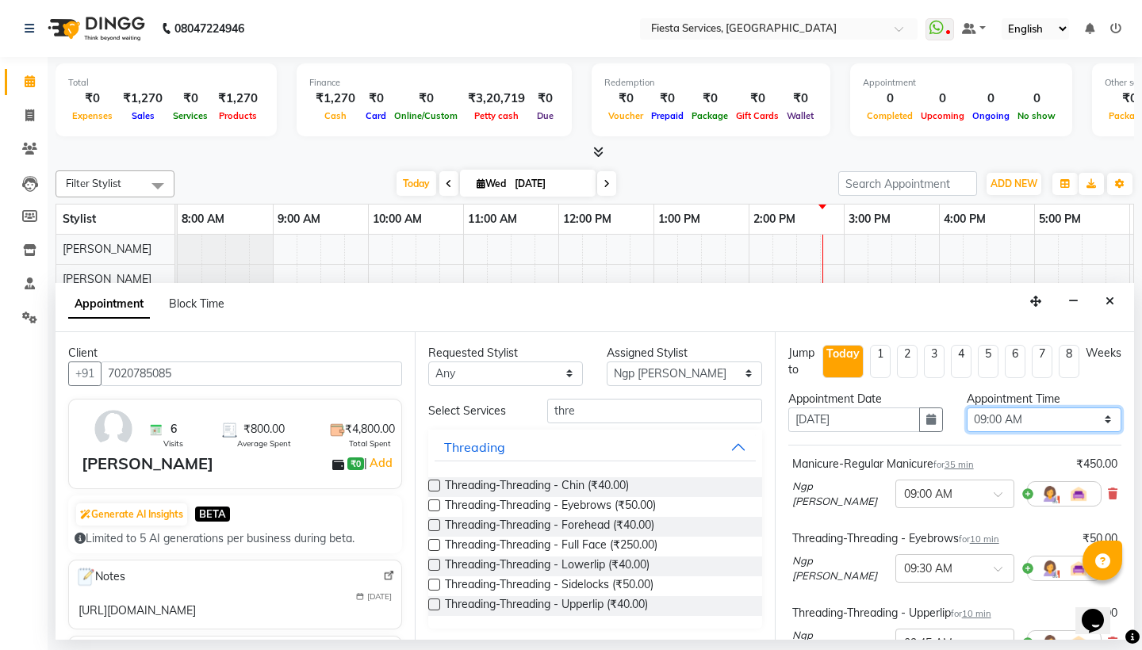
select select "930"
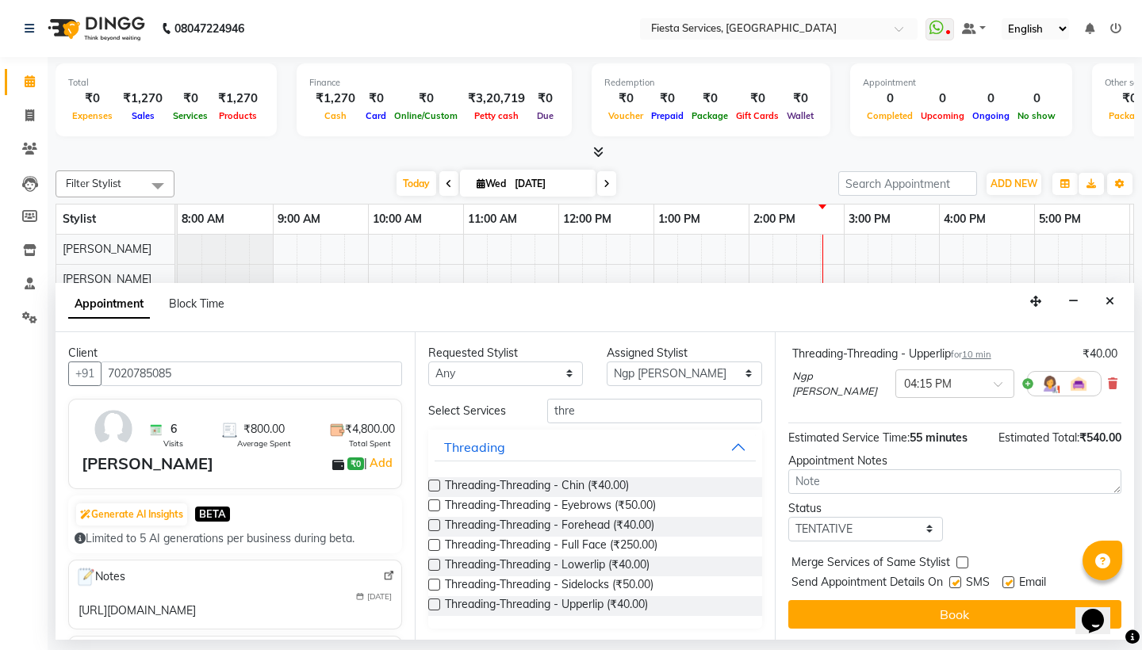
scroll to position [258, 0]
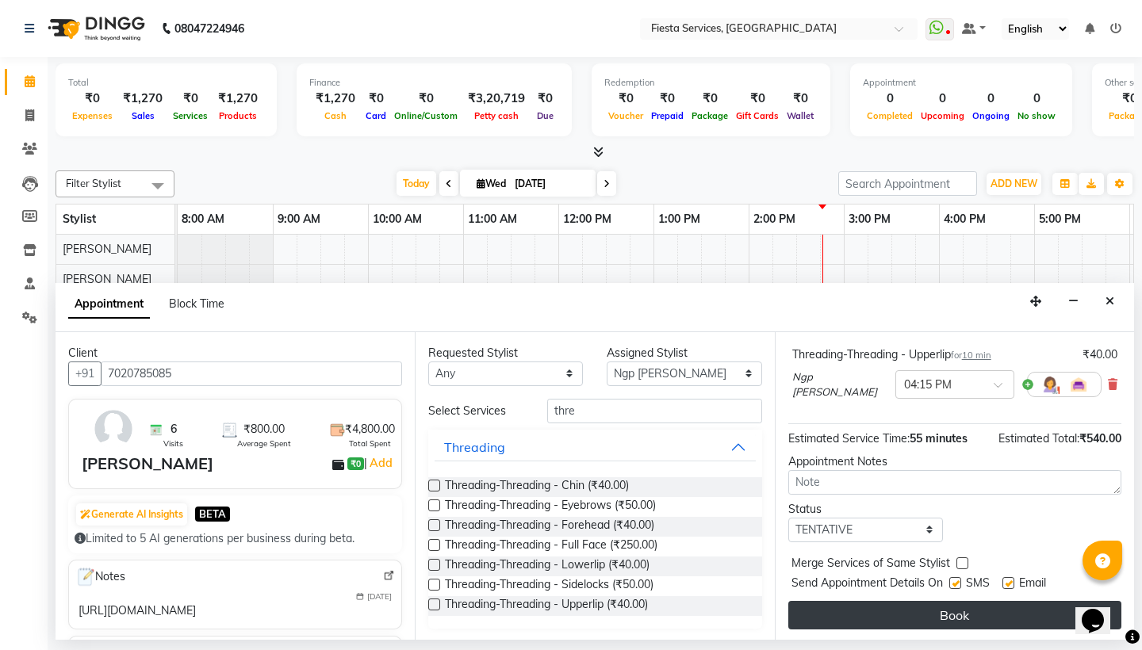
click at [936, 610] on button "Book" at bounding box center [954, 615] width 333 height 29
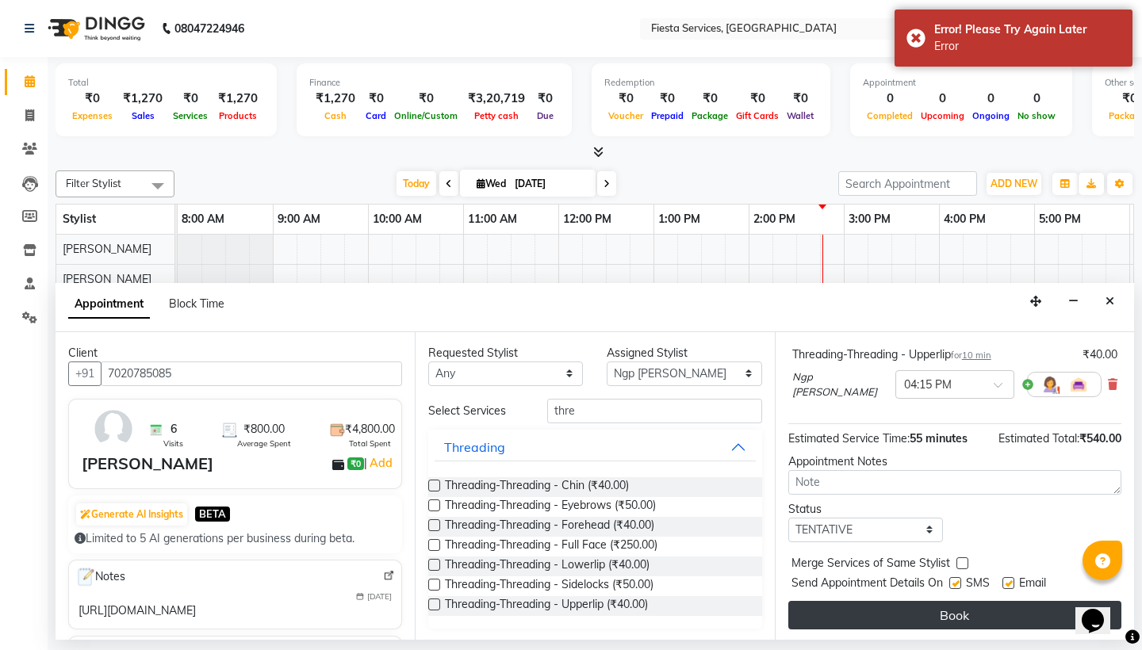
click at [922, 610] on button "Book" at bounding box center [954, 615] width 333 height 29
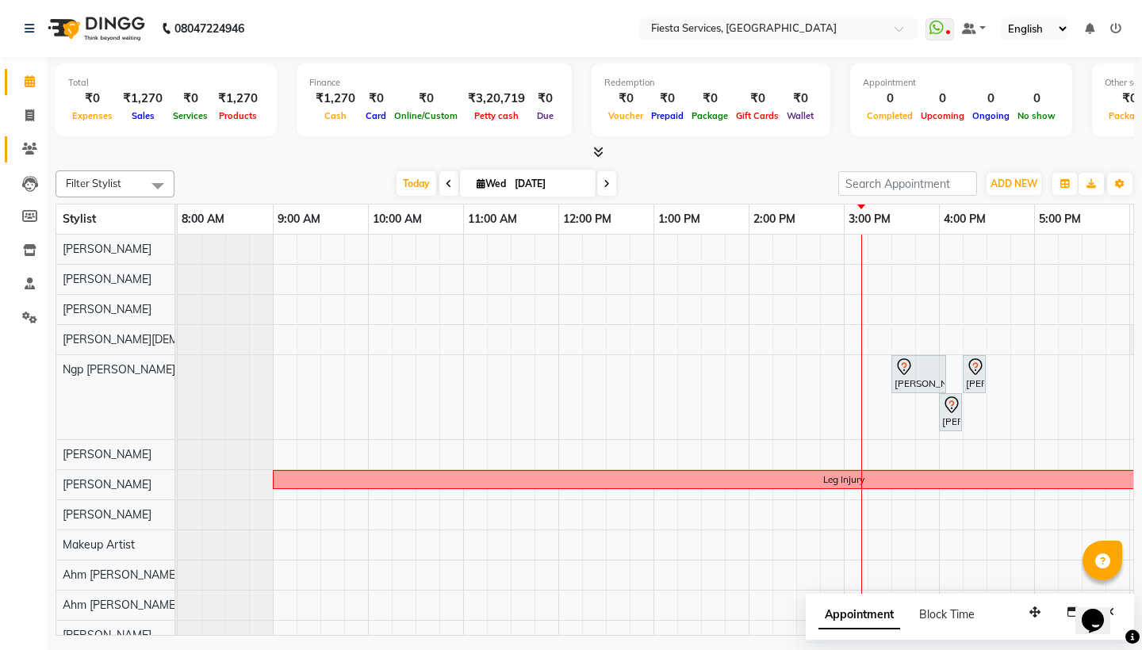
click at [29, 159] on link "Clients" at bounding box center [24, 149] width 38 height 26
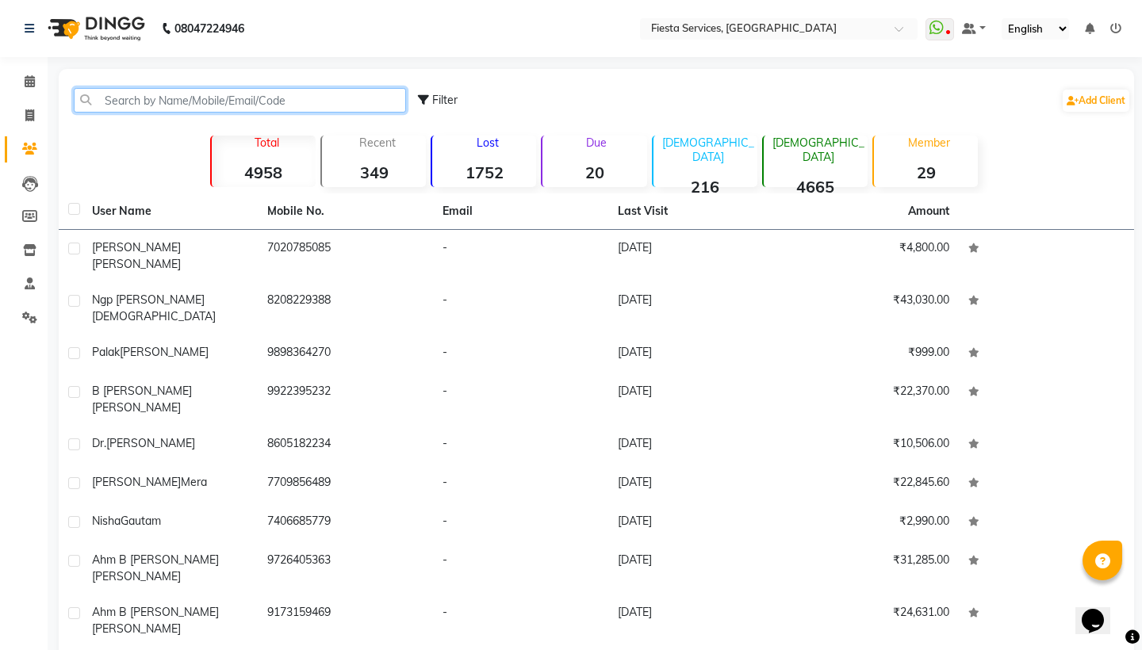
click at [126, 104] on input "text" at bounding box center [240, 100] width 332 height 25
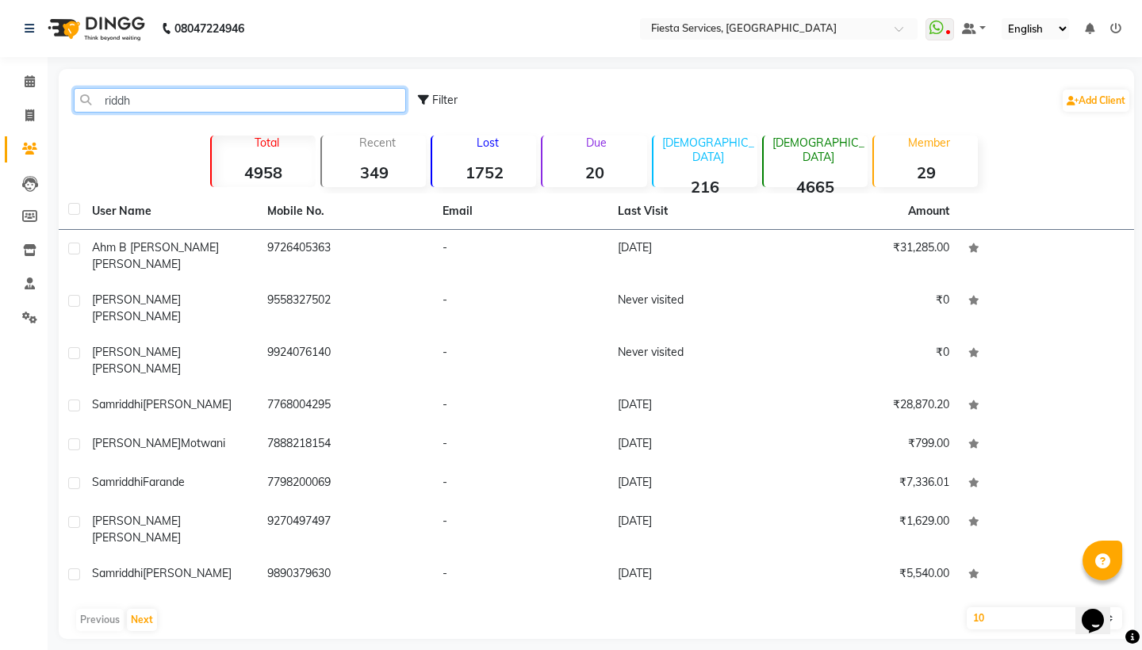
type input "ride"
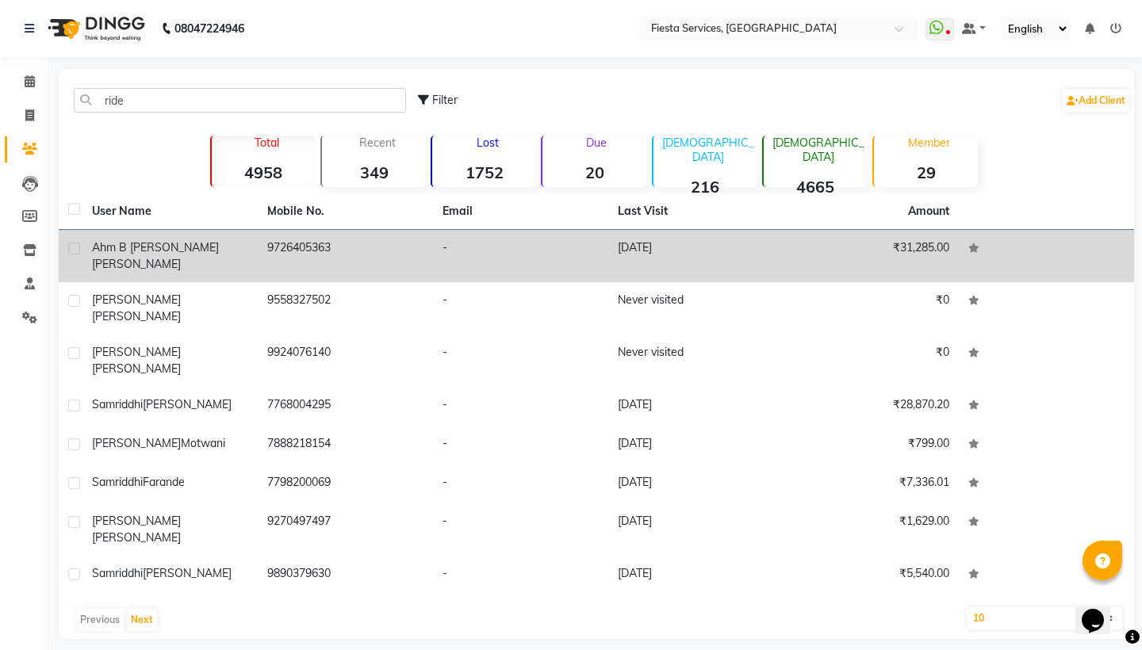
drag, startPoint x: 126, startPoint y: 104, endPoint x: 160, endPoint y: 245, distance: 145.2
click at [160, 245] on span "Ahm B [PERSON_NAME]" at bounding box center [155, 247] width 127 height 14
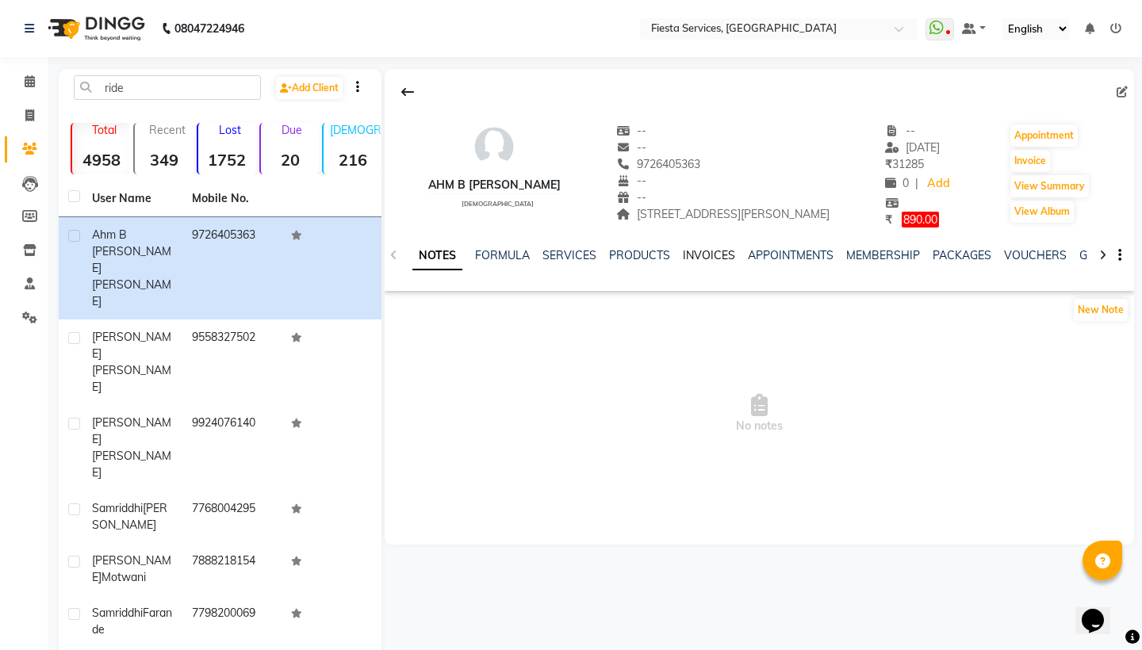
click at [702, 254] on link "INVOICES" at bounding box center [709, 255] width 52 height 14
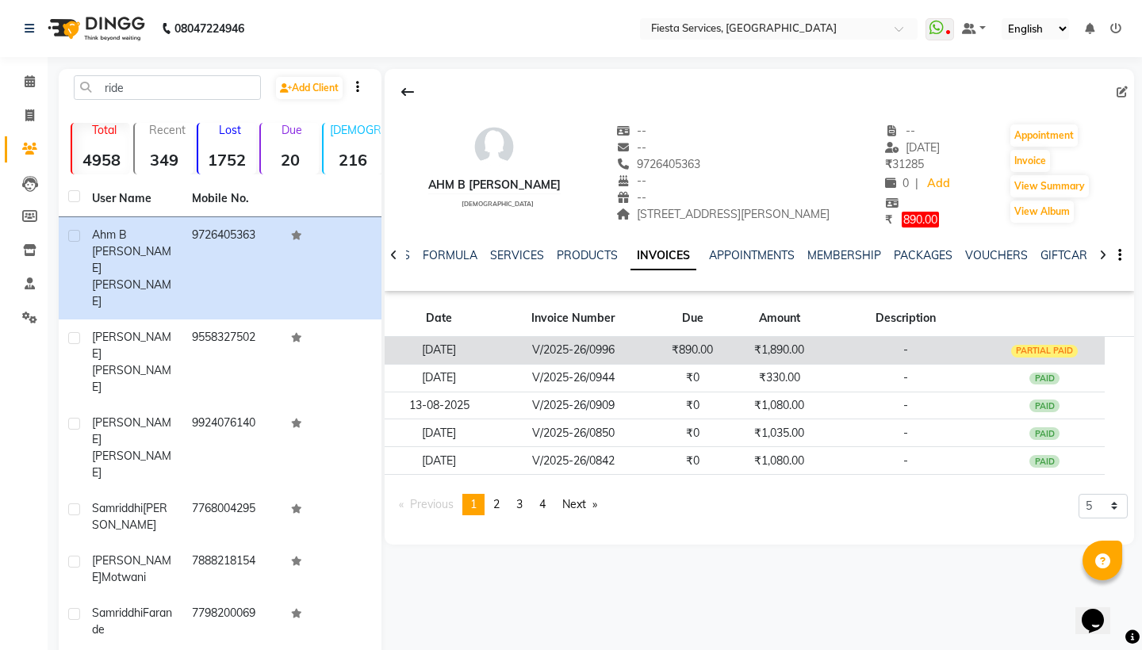
click at [604, 352] on td "V/2025-26/0996" at bounding box center [573, 350] width 159 height 28
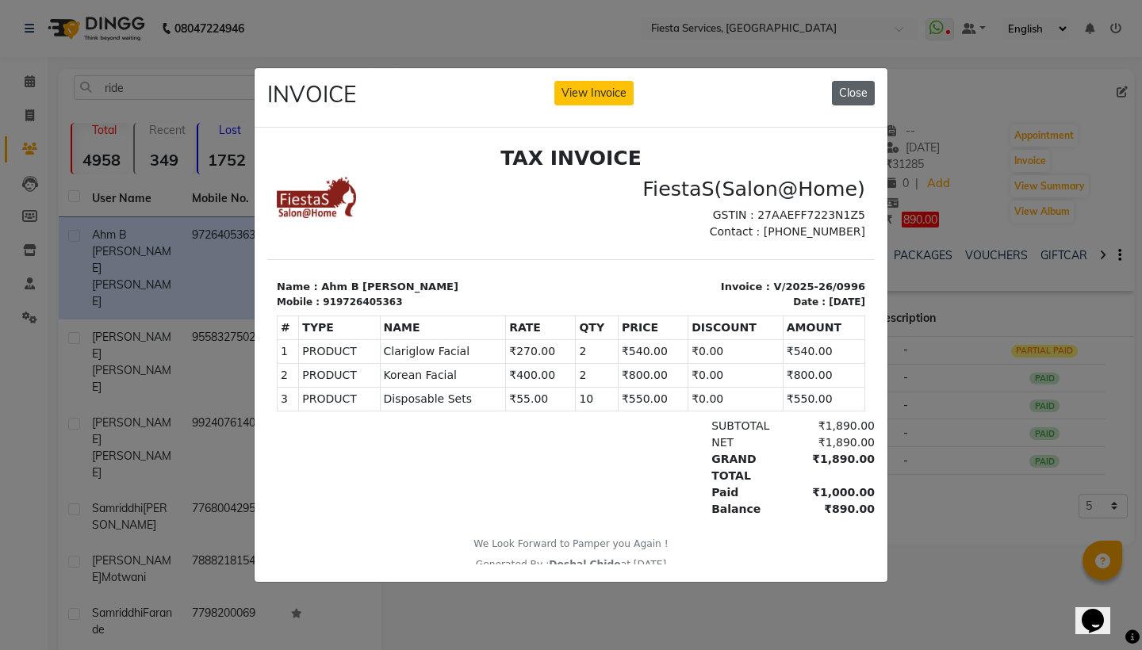
click at [856, 94] on button "Close" at bounding box center [853, 93] width 43 height 25
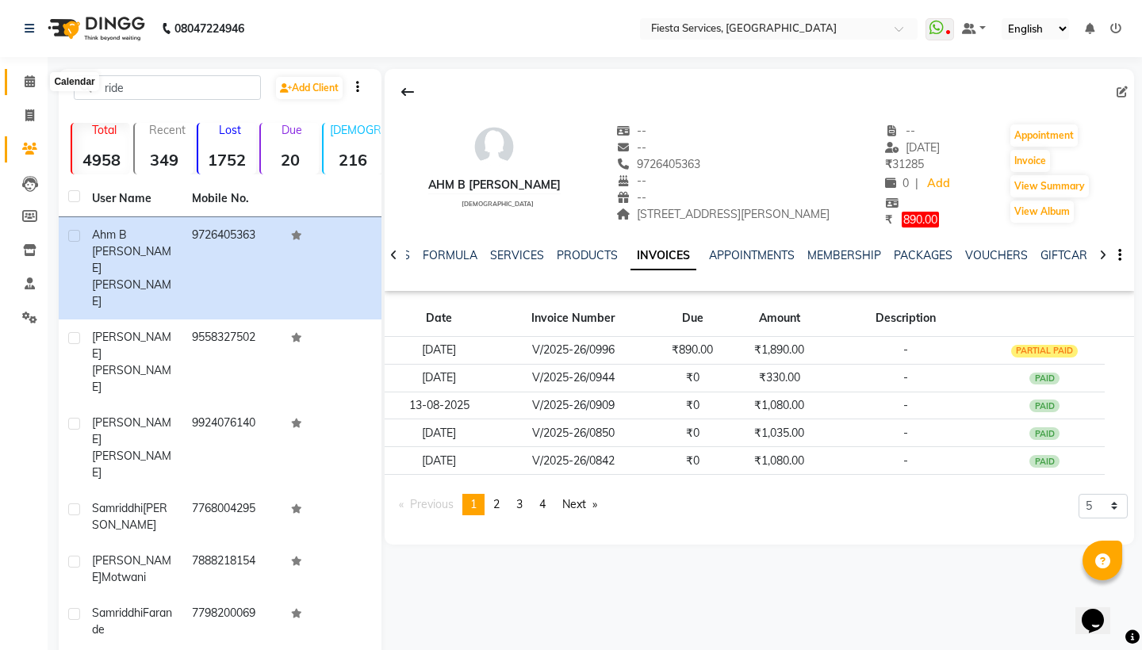
click at [32, 84] on icon at bounding box center [30, 81] width 10 height 12
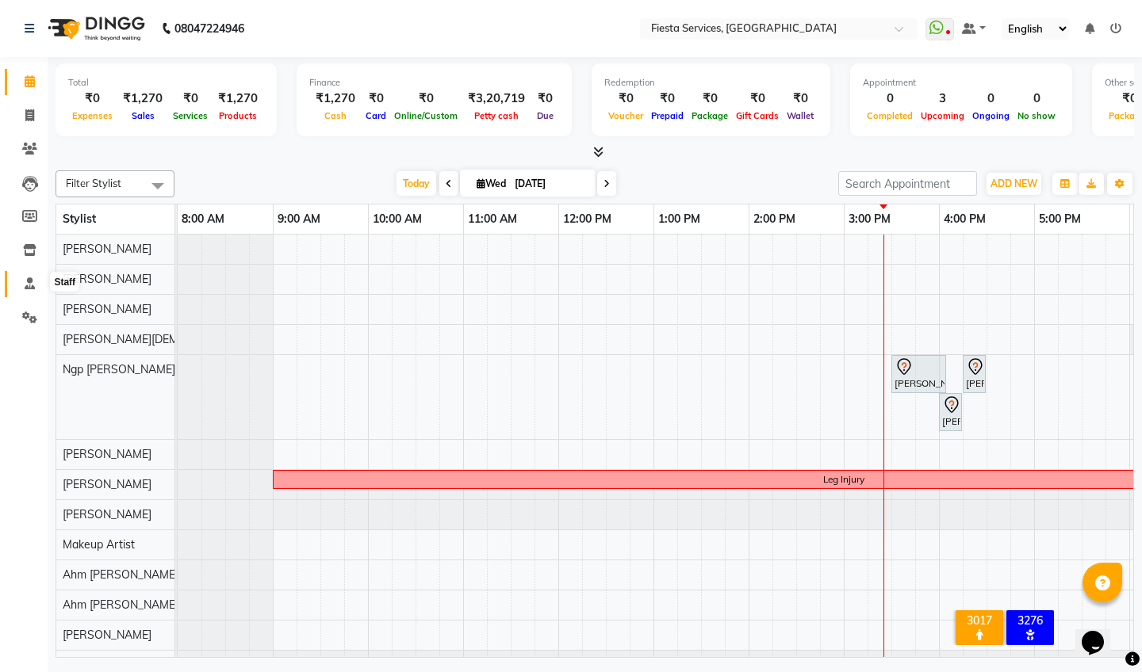
click at [29, 281] on icon at bounding box center [30, 283] width 10 height 12
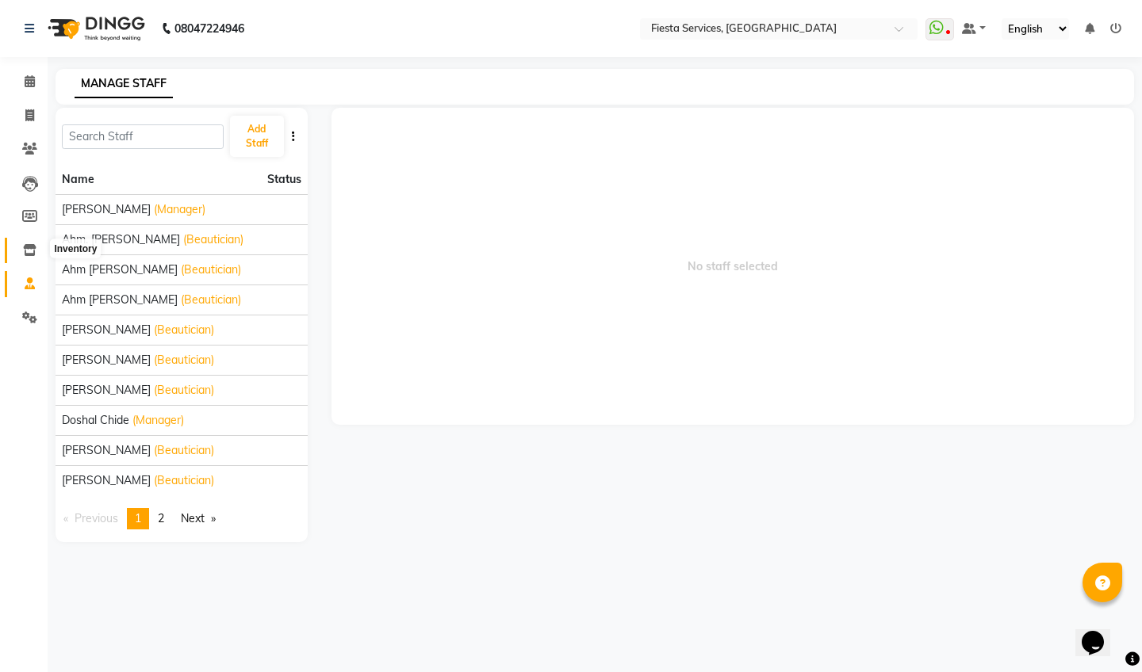
click at [32, 254] on span at bounding box center [30, 251] width 28 height 18
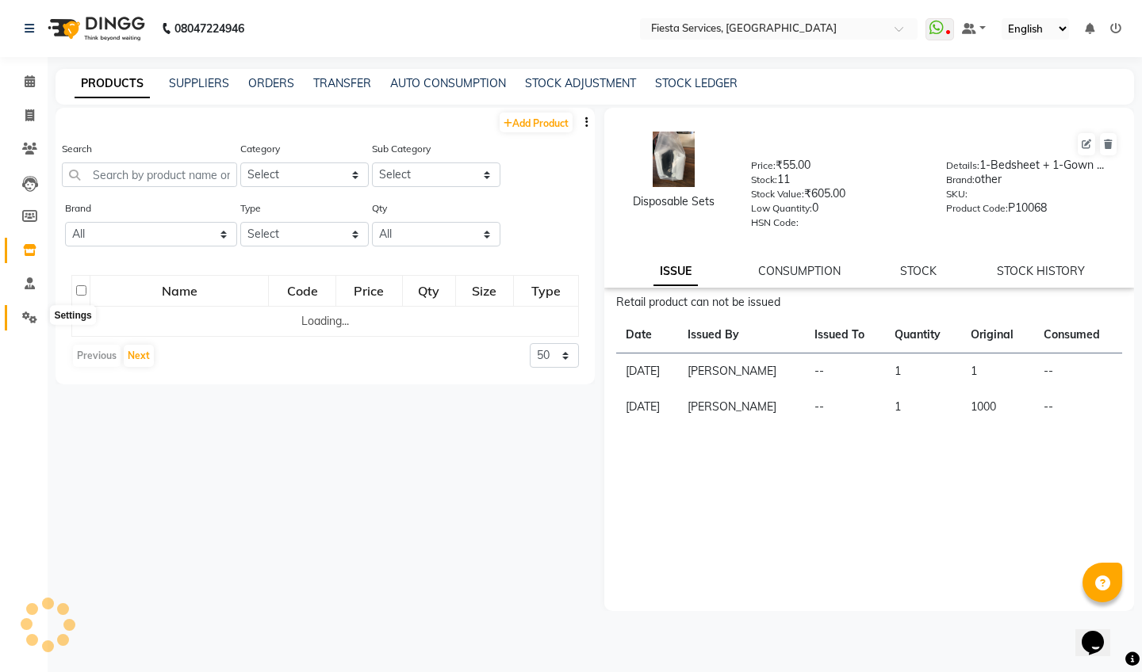
click at [29, 312] on icon at bounding box center [29, 318] width 15 height 12
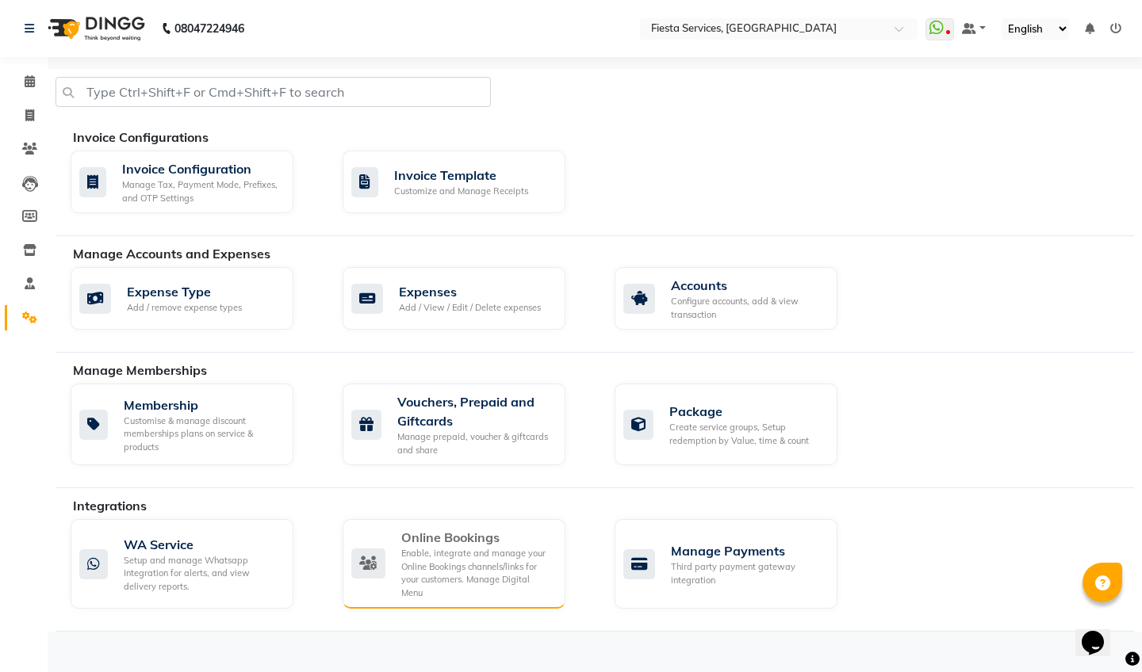
click at [446, 569] on div "Enable, integrate and manage your Online Bookings channels/links for your custo…" at bounding box center [476, 573] width 151 height 52
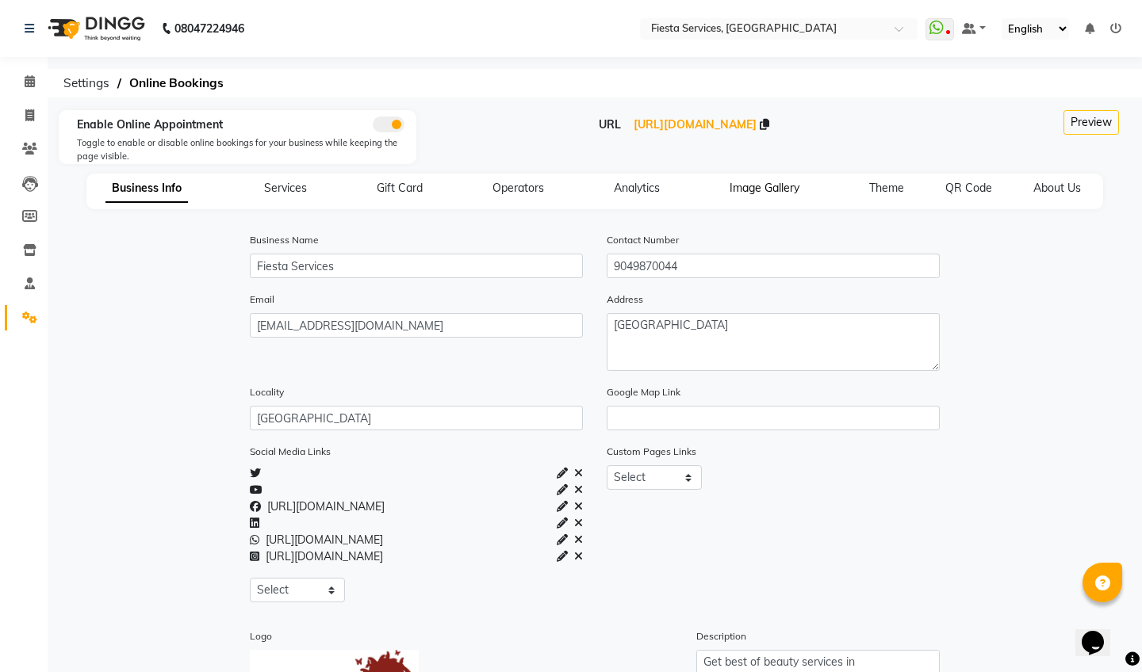
click at [775, 185] on span "Image Gallery" at bounding box center [764, 188] width 70 height 14
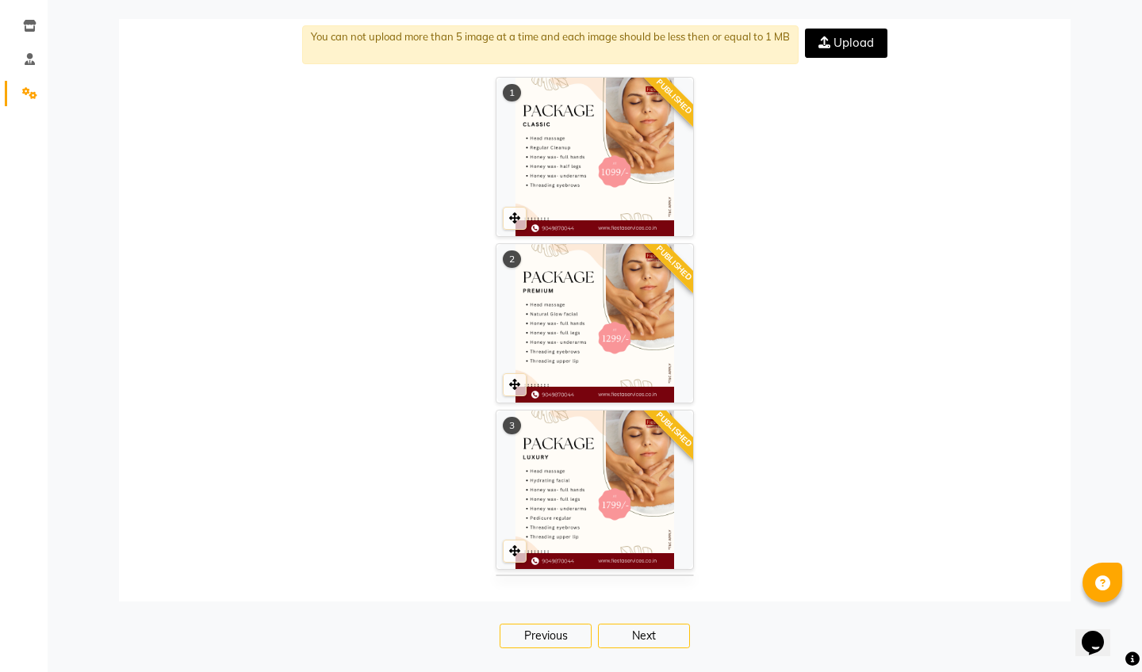
scroll to position [381, 0]
click at [610, 584] on icon at bounding box center [606, 589] width 10 height 11
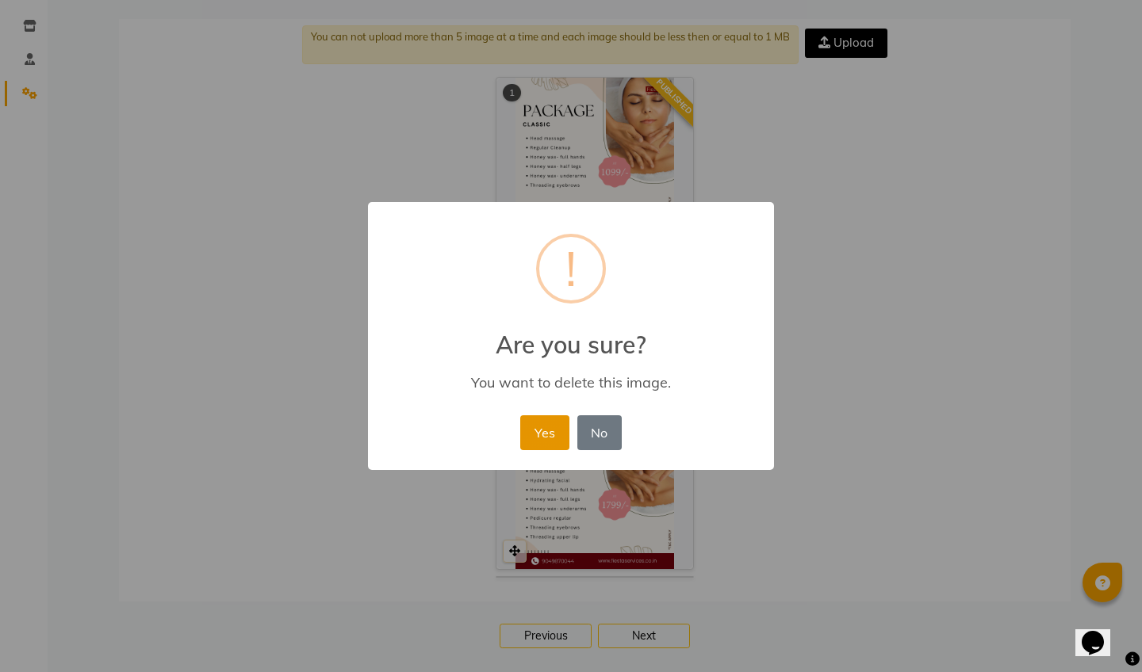
click at [533, 429] on button "Yes" at bounding box center [544, 432] width 48 height 35
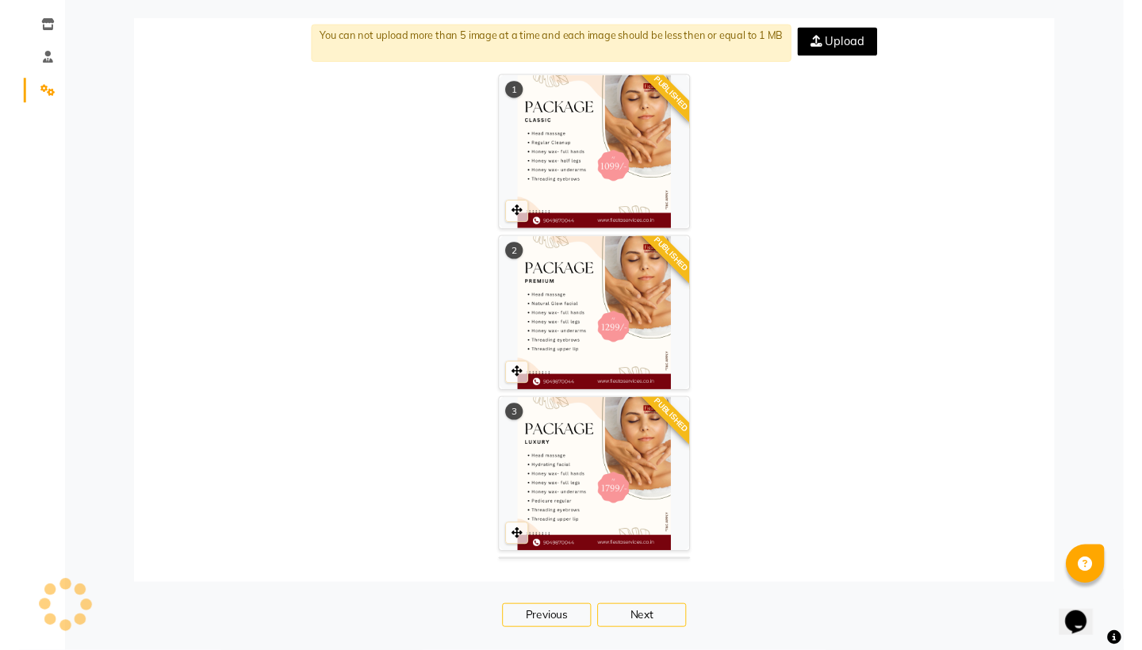
scroll to position [0, 0]
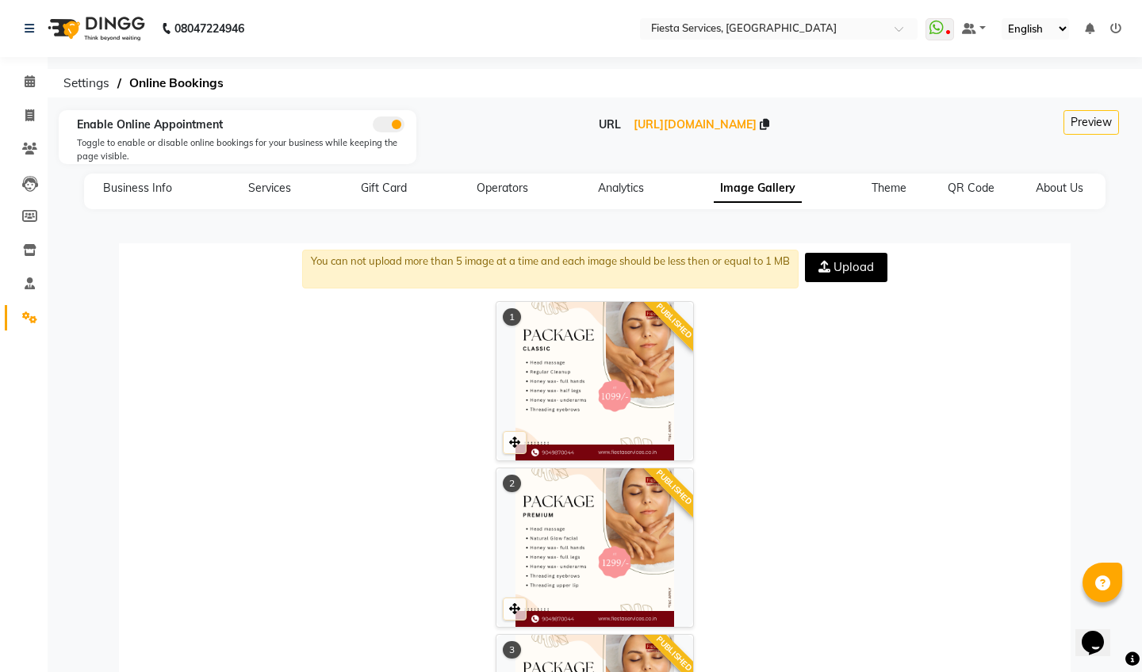
click at [843, 267] on span "Upload" at bounding box center [853, 266] width 40 height 15
click at [0, 0] on input "Upload" at bounding box center [0, 0] width 0 height 0
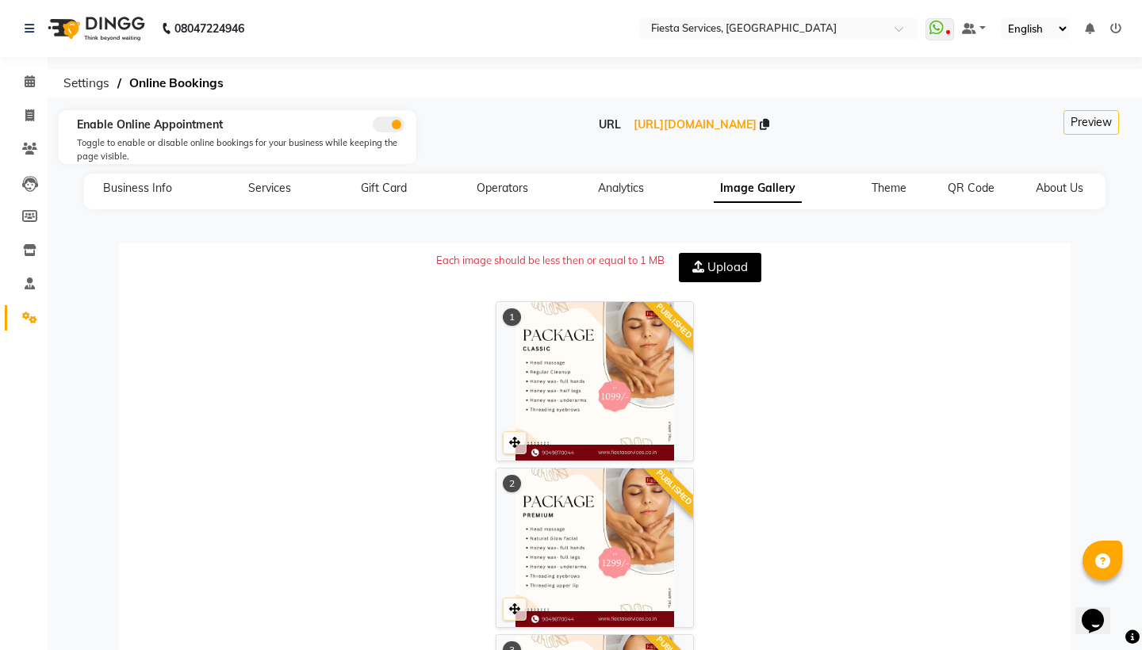
click at [707, 259] on span "Upload" at bounding box center [727, 266] width 40 height 15
click at [0, 0] on input "Upload" at bounding box center [0, 0] width 0 height 0
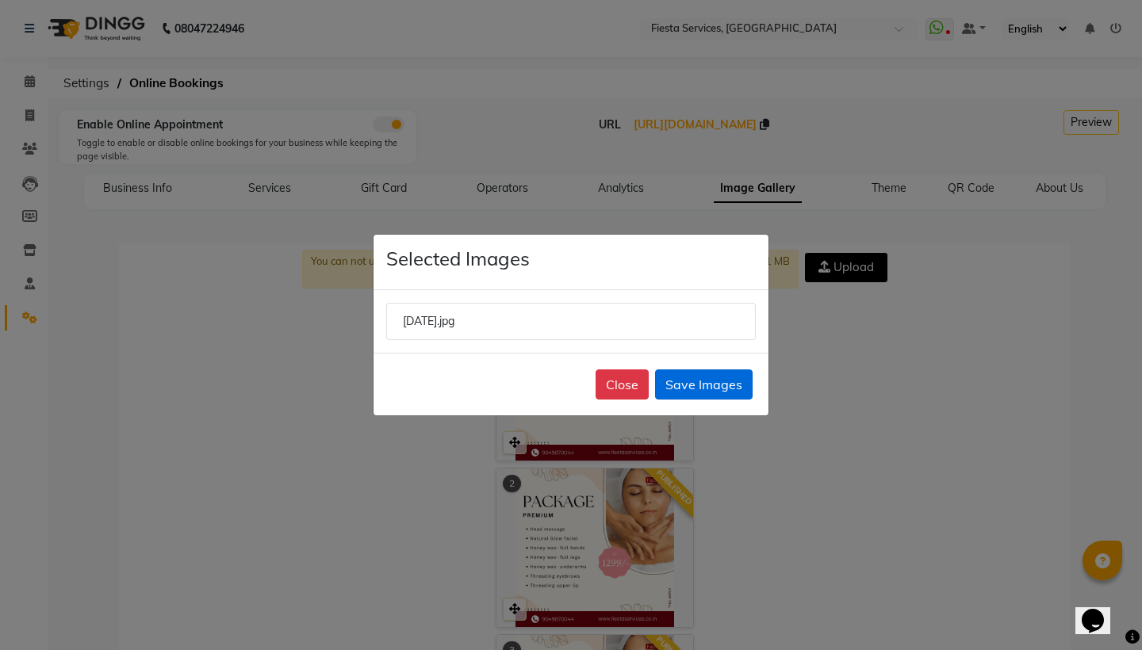
click at [712, 386] on button "Save Images" at bounding box center [704, 384] width 98 height 30
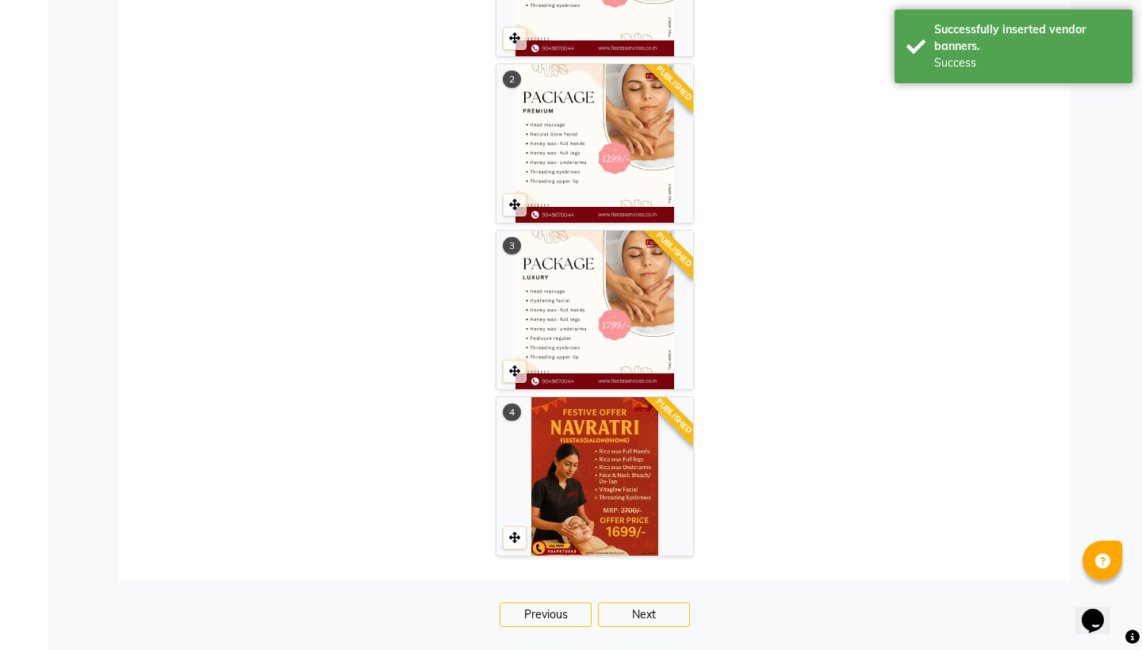
scroll to position [404, 0]
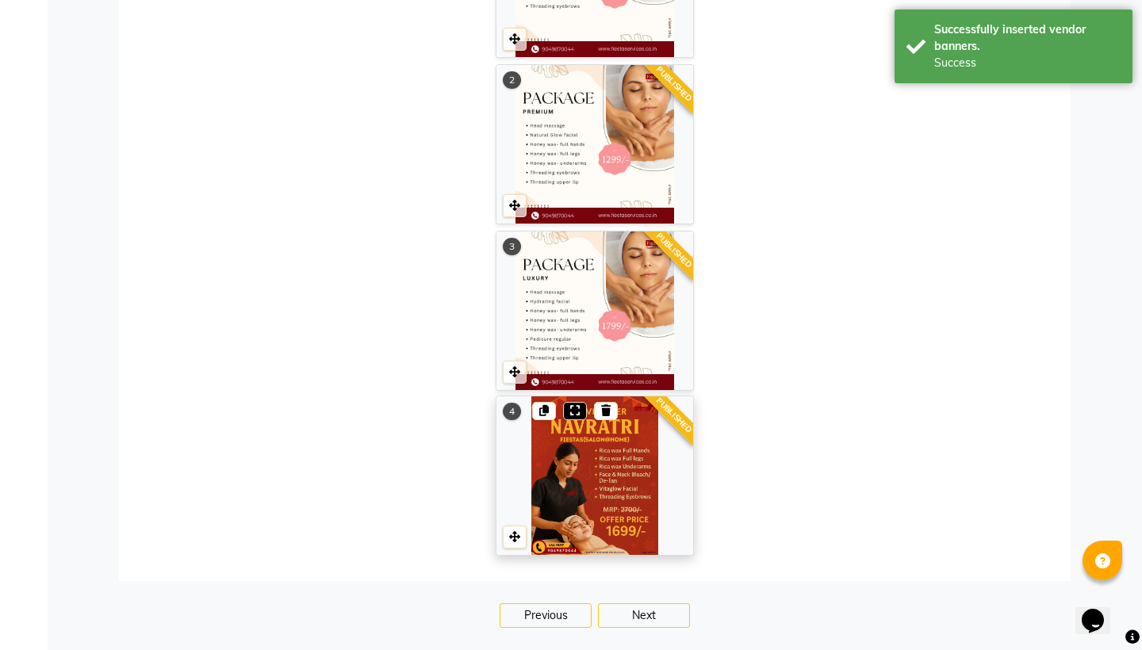
click at [572, 406] on icon at bounding box center [575, 410] width 10 height 11
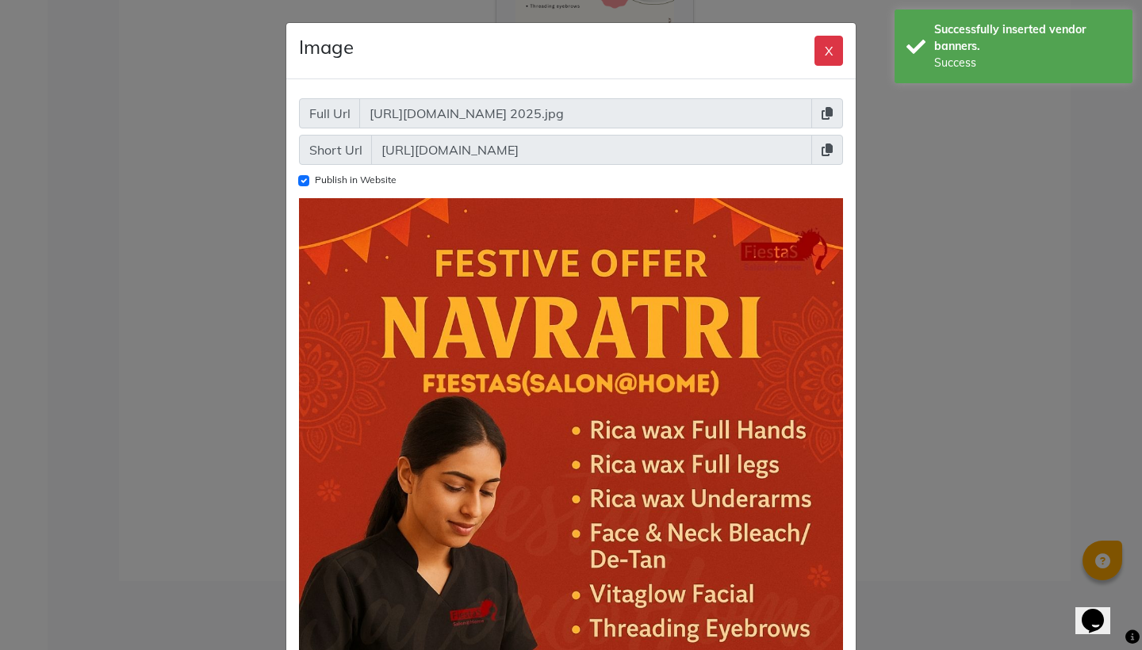
click at [826, 151] on icon at bounding box center [826, 149] width 11 height 13
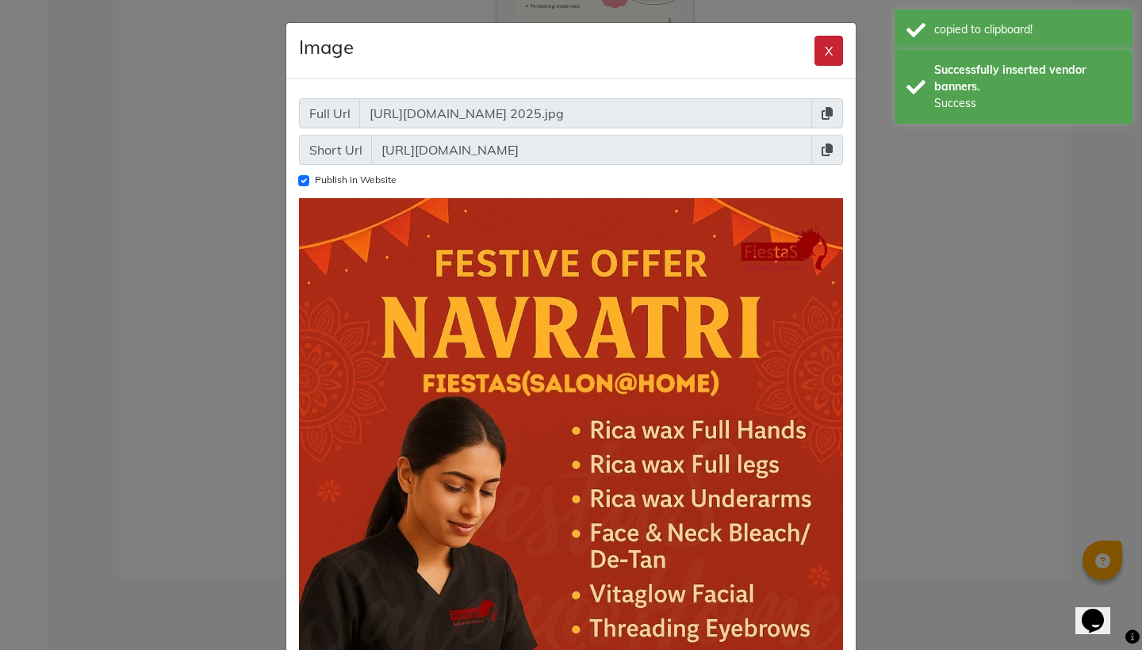
click at [832, 50] on button "X" at bounding box center [828, 51] width 29 height 30
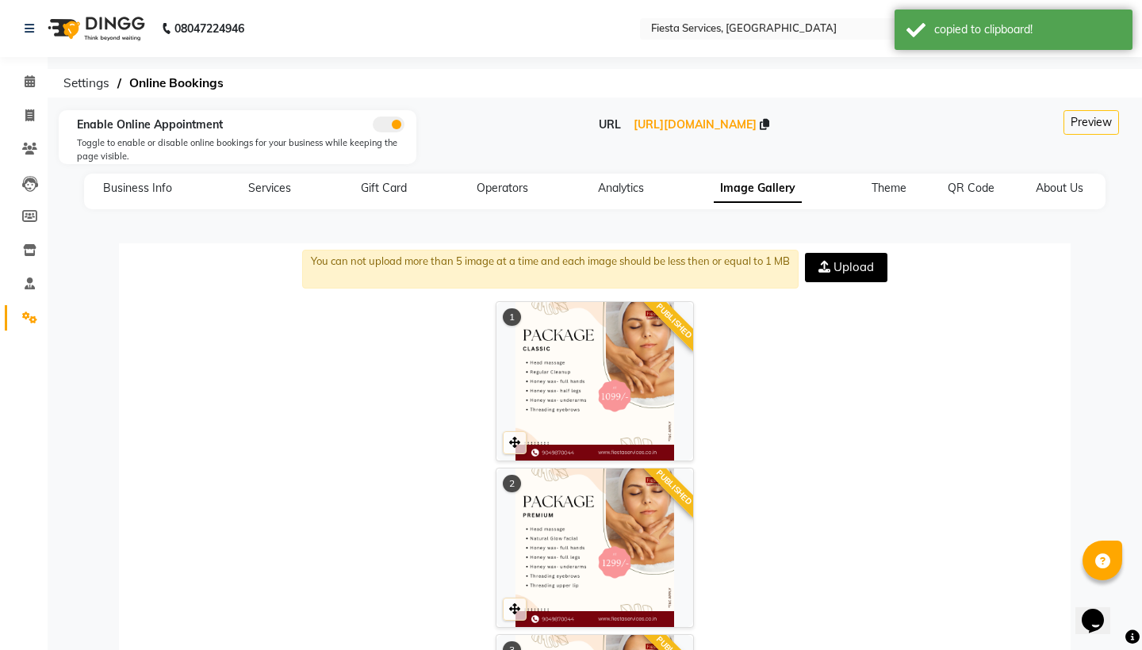
scroll to position [0, 0]
click at [33, 78] on icon at bounding box center [30, 81] width 10 height 12
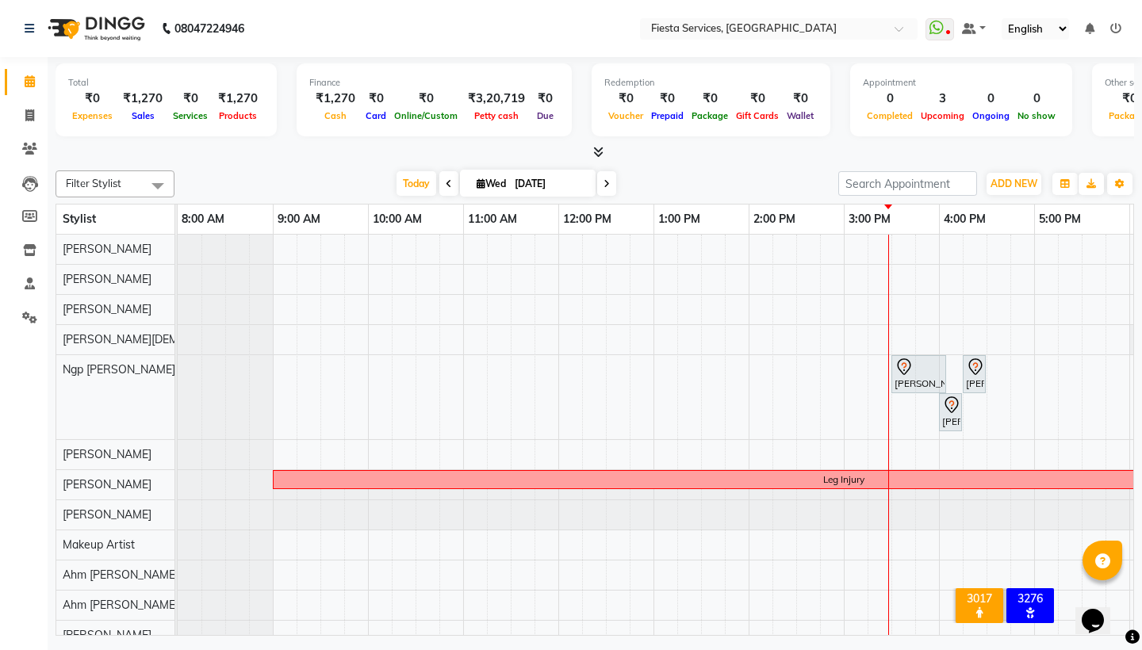
click at [1113, 25] on icon at bounding box center [1115, 28] width 11 height 11
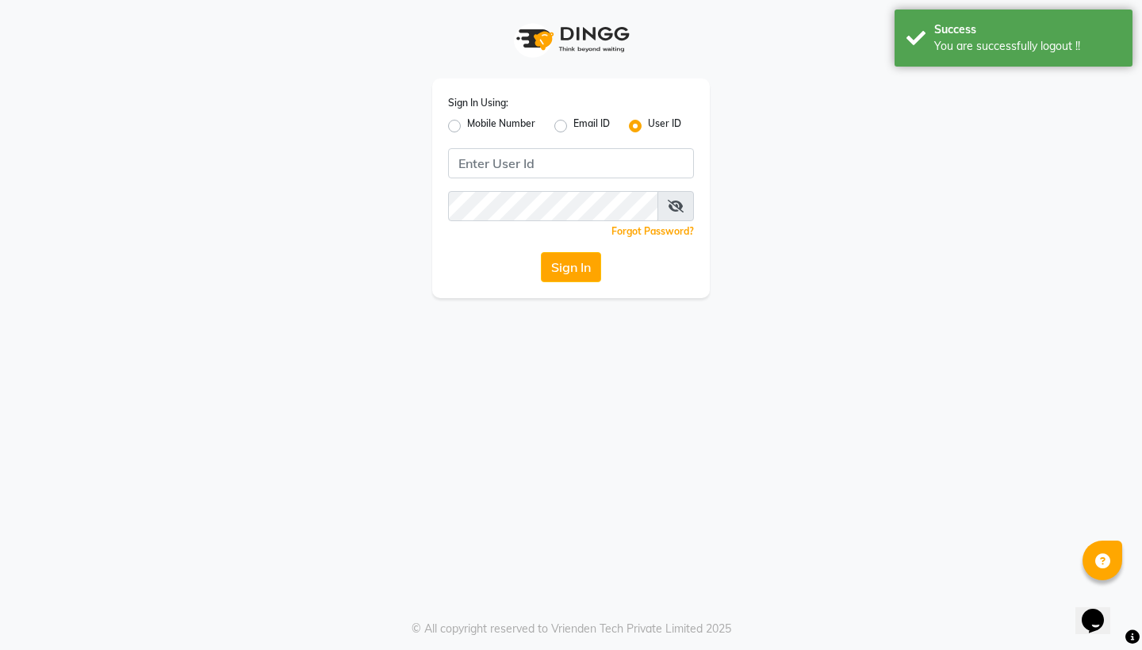
click at [530, 160] on input "Username" at bounding box center [571, 163] width 246 height 30
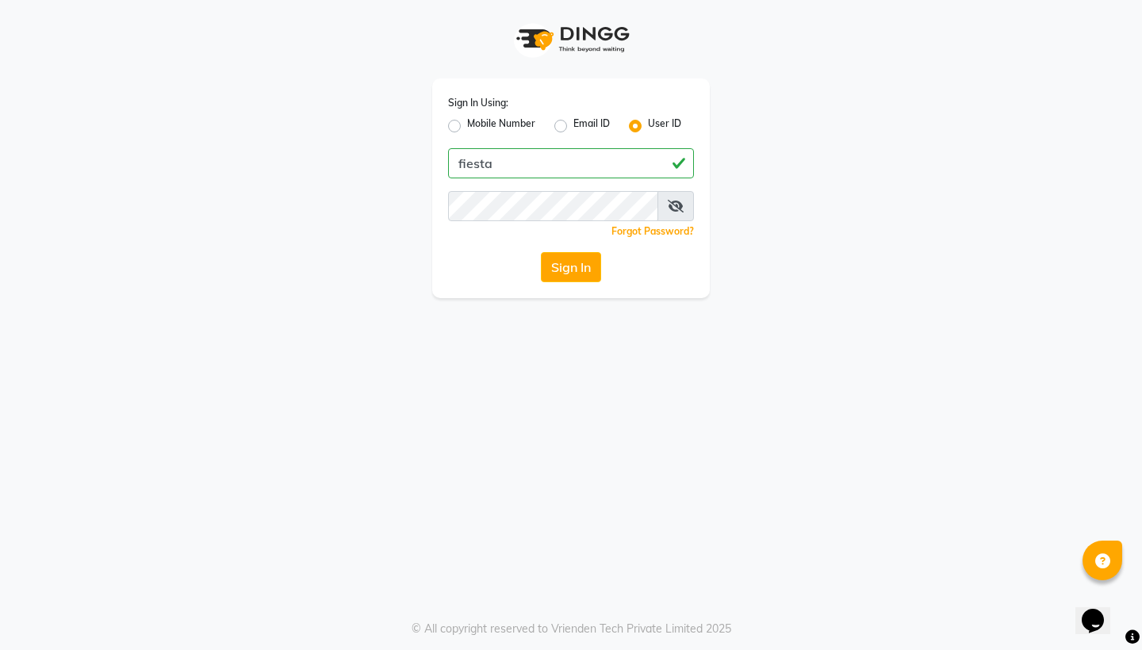
type input "fiesta"
click at [564, 268] on button "Sign In" at bounding box center [571, 267] width 60 height 30
